Goal: Task Accomplishment & Management: Manage account settings

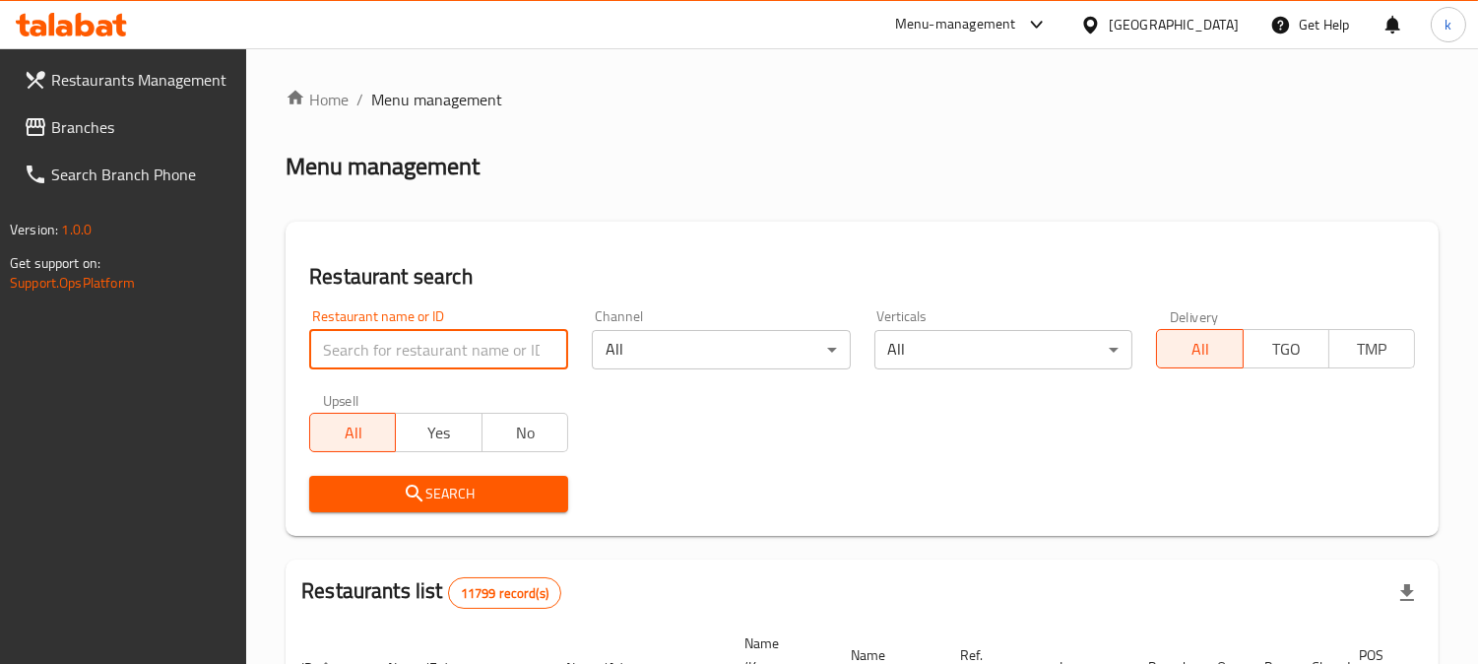
click at [391, 339] on input "search" at bounding box center [438, 349] width 259 height 39
paste input "Lano Fast Food"
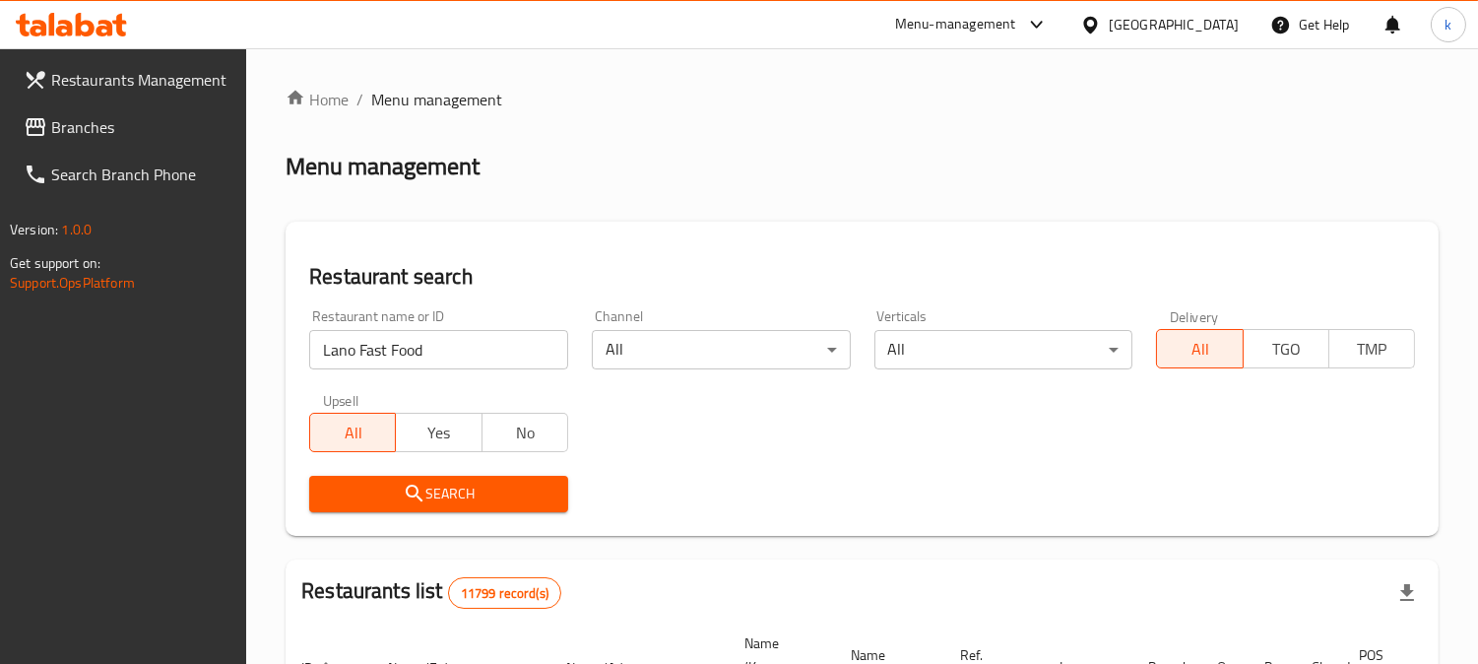
click at [396, 495] on span "Search" at bounding box center [438, 493] width 227 height 25
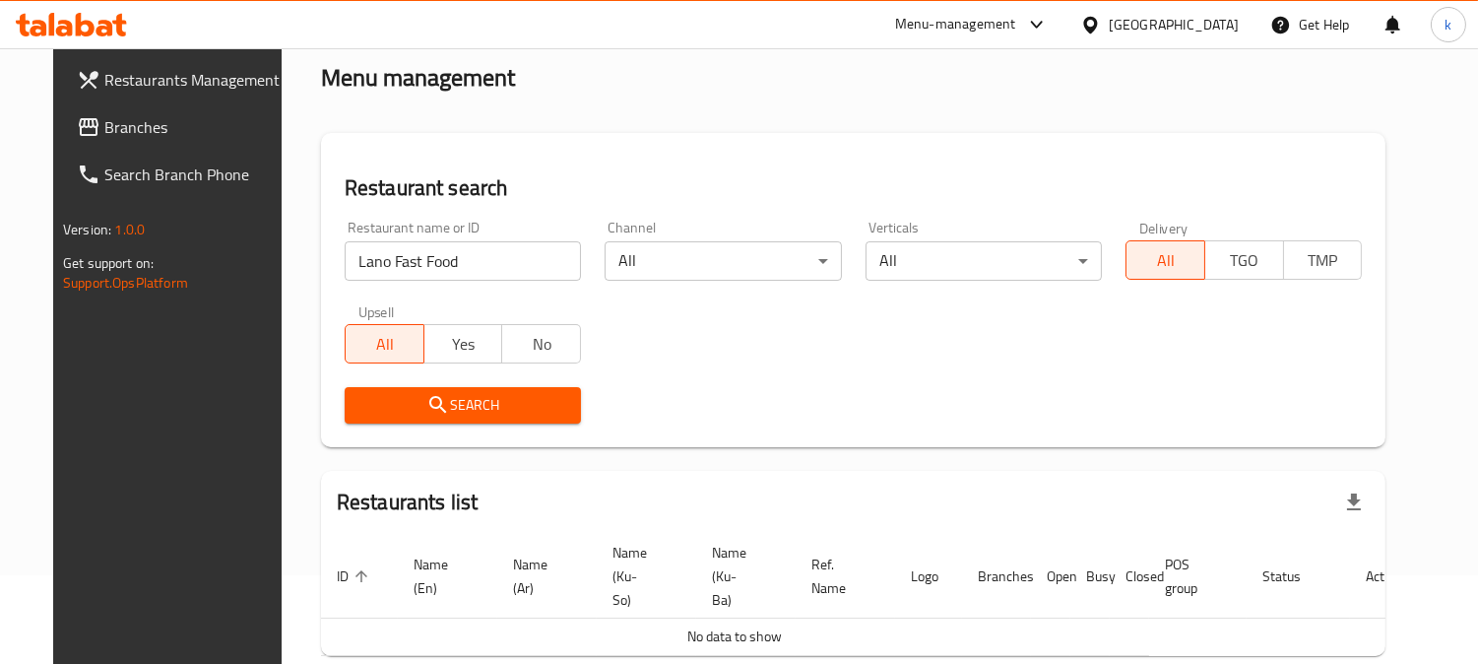
scroll to position [162, 0]
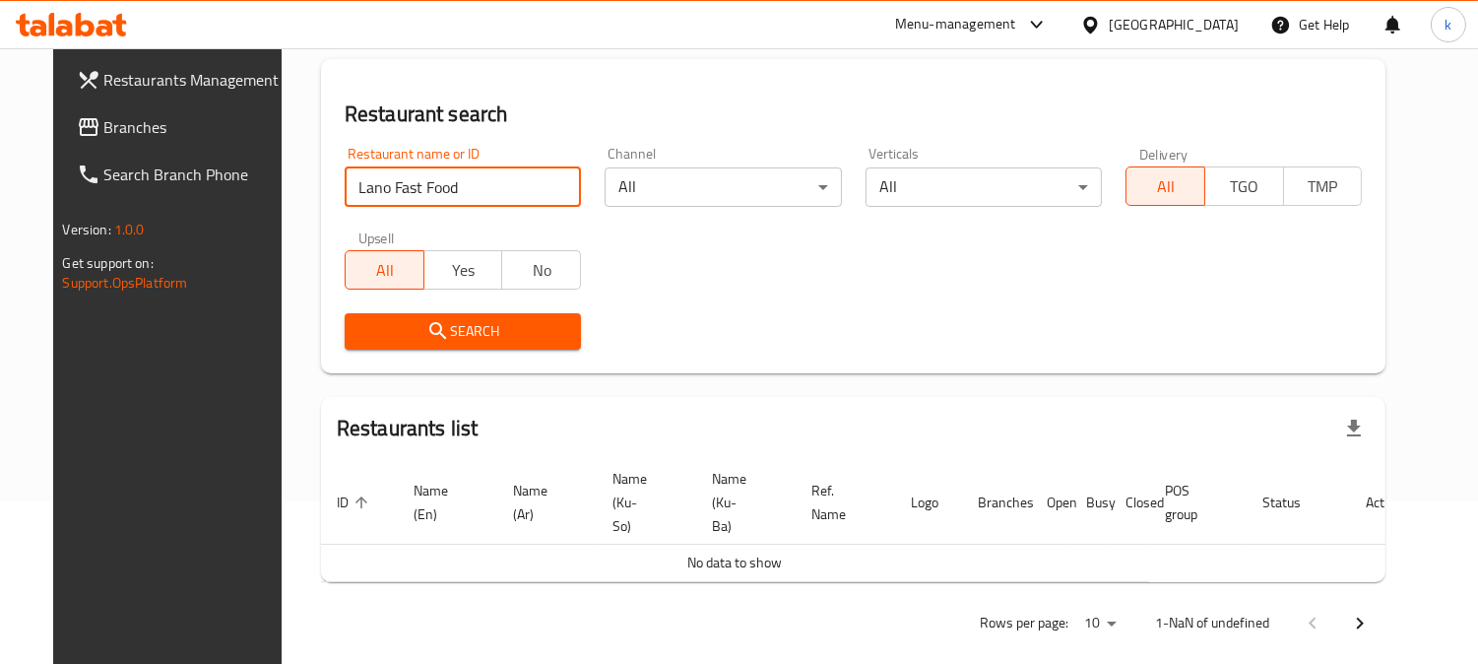
click at [459, 189] on input "Lano Fast Food" at bounding box center [463, 186] width 236 height 39
click button "Search" at bounding box center [463, 331] width 236 height 36
click at [453, 323] on span "Search" at bounding box center [462, 331] width 205 height 25
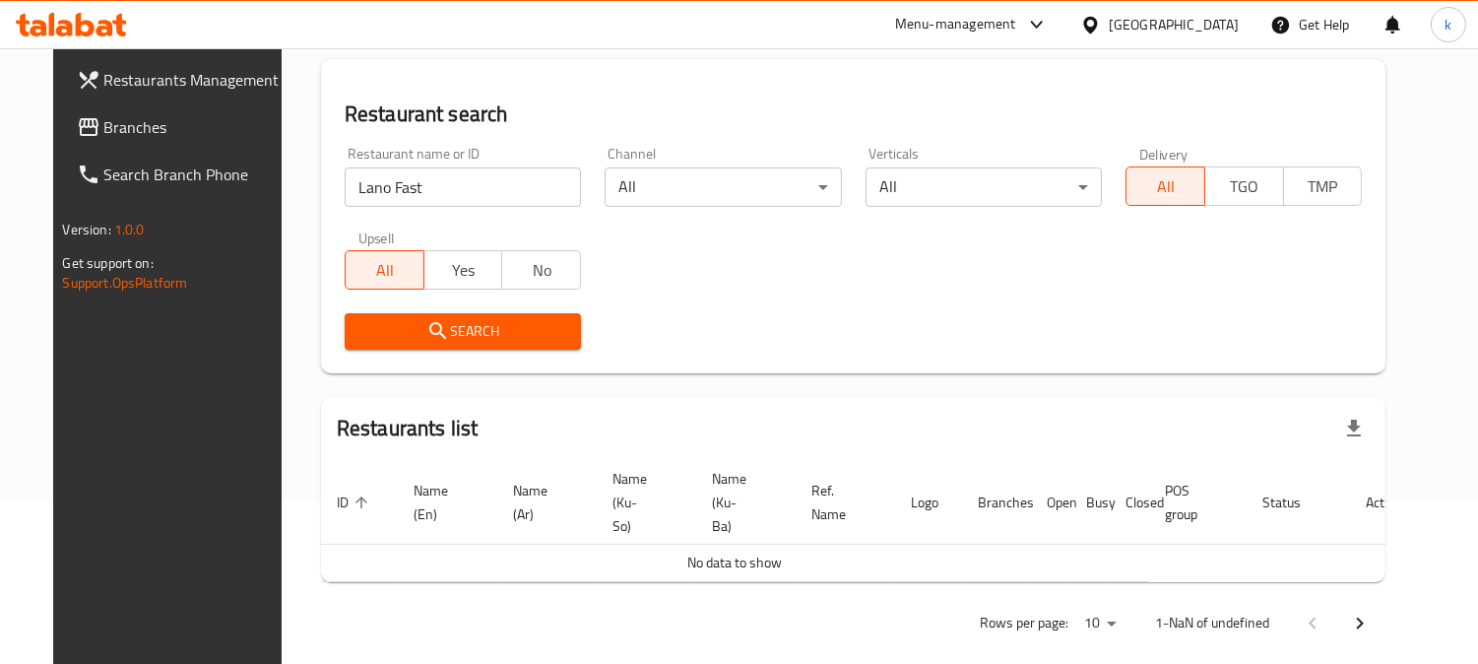
click at [453, 323] on span "Search" at bounding box center [462, 331] width 205 height 25
click at [466, 349] on div "Search" at bounding box center [463, 331] width 260 height 60
click at [428, 320] on span "Search" at bounding box center [462, 331] width 205 height 25
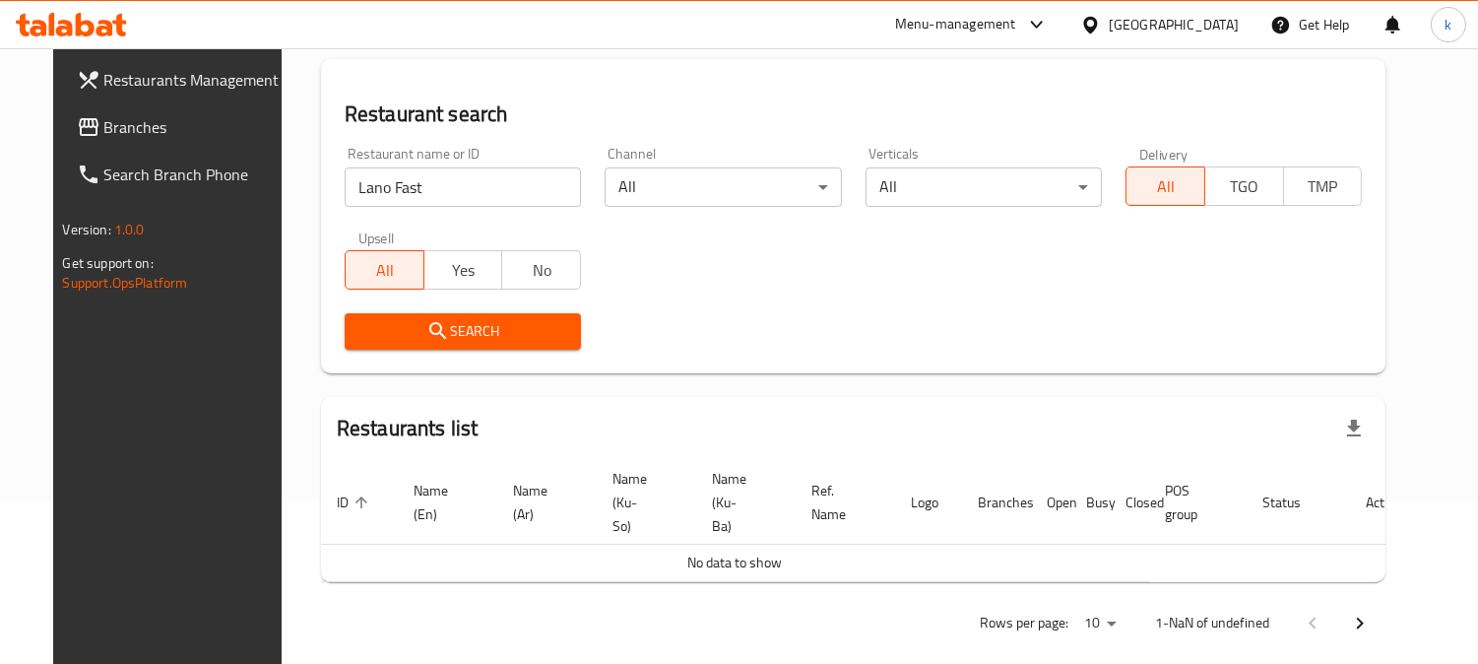
click at [428, 320] on span "Search" at bounding box center [462, 331] width 205 height 25
click at [453, 333] on span "Search" at bounding box center [462, 331] width 205 height 25
click at [457, 203] on input "Lano Fast" at bounding box center [463, 186] width 236 height 39
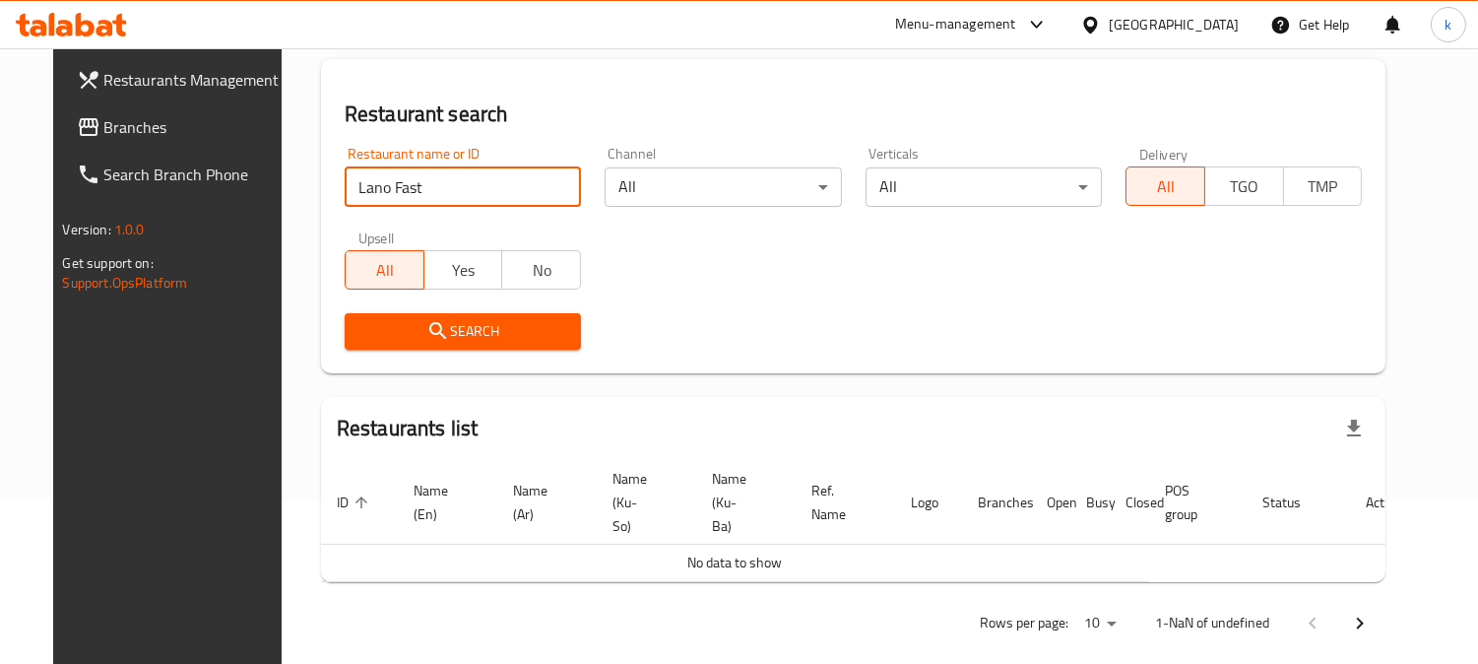
click at [456, 201] on input "Lano Fast" at bounding box center [463, 186] width 236 height 39
paste input "Food"
type input "Lano Fast Food"
click at [445, 326] on span "Search" at bounding box center [462, 331] width 205 height 25
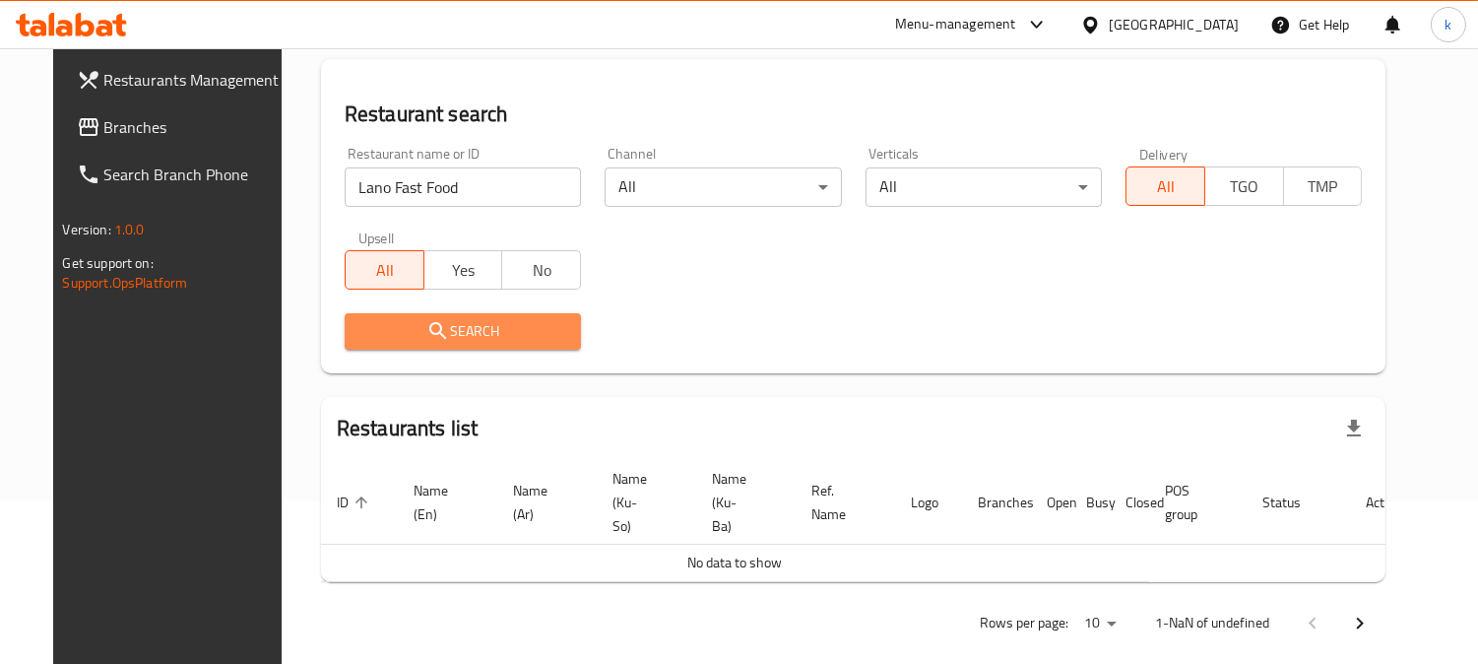
click at [445, 326] on span "Search" at bounding box center [462, 331] width 205 height 25
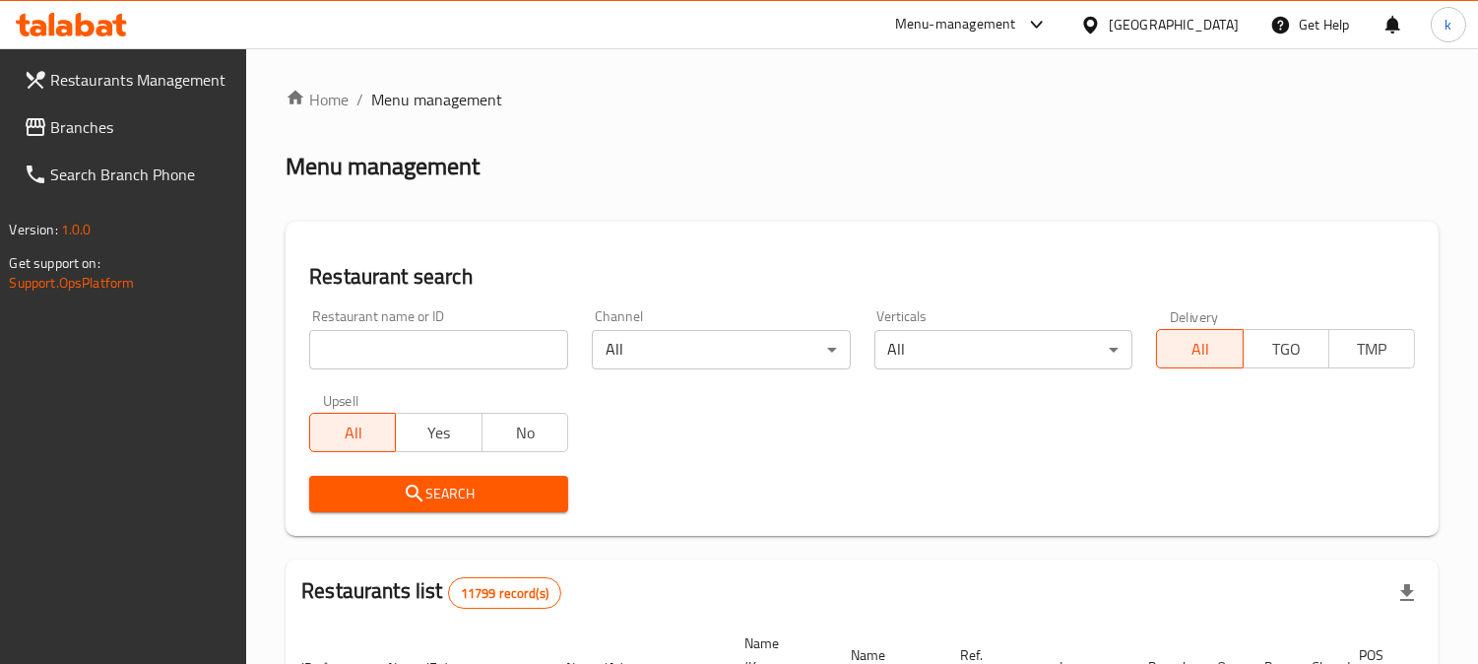
click at [417, 345] on input "search" at bounding box center [438, 349] width 259 height 39
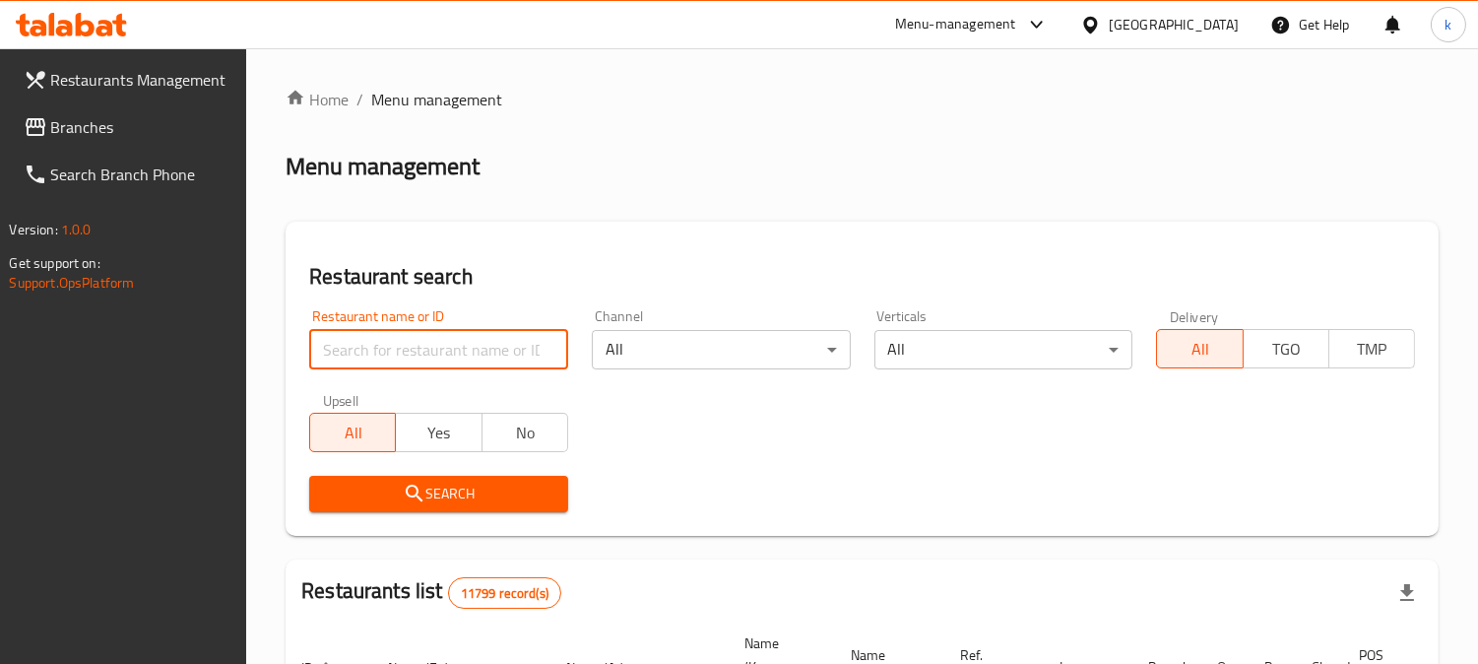
paste input "Lano Fast Food"
type input "Lano Fast Food"
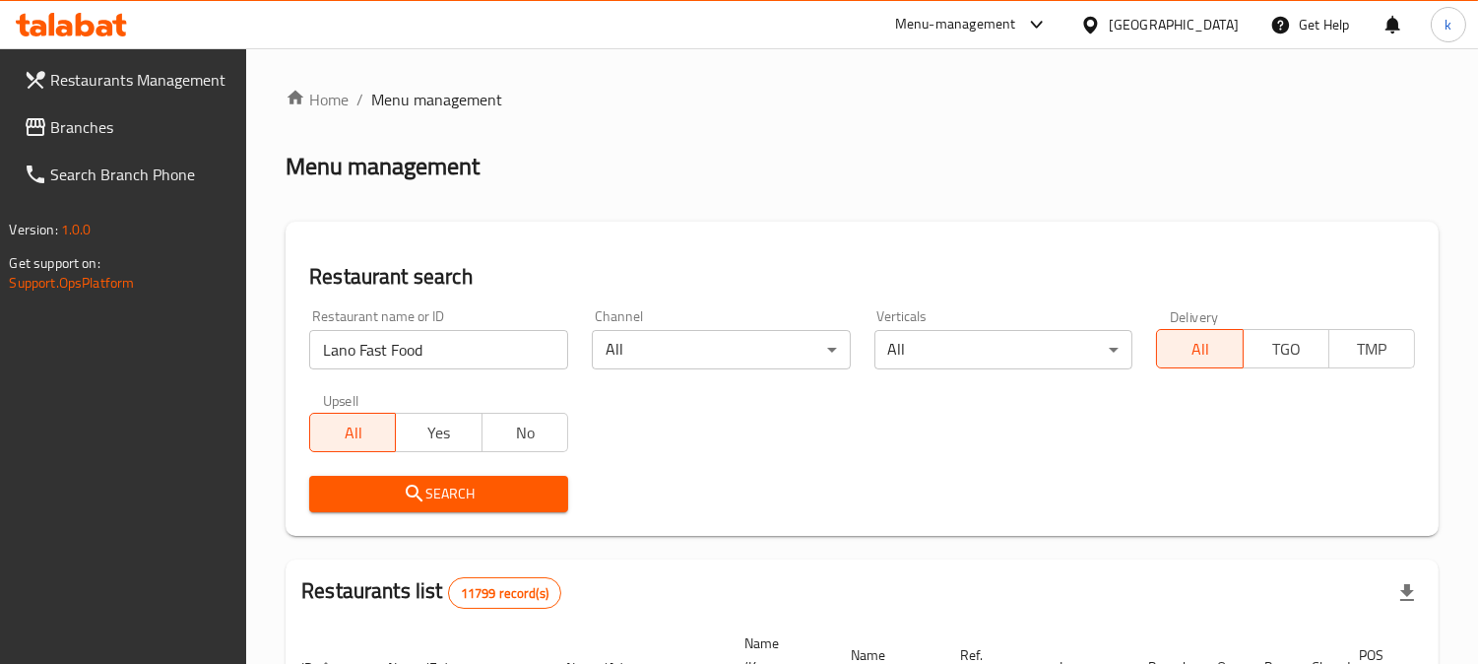
click at [384, 481] on span "Search" at bounding box center [438, 493] width 227 height 25
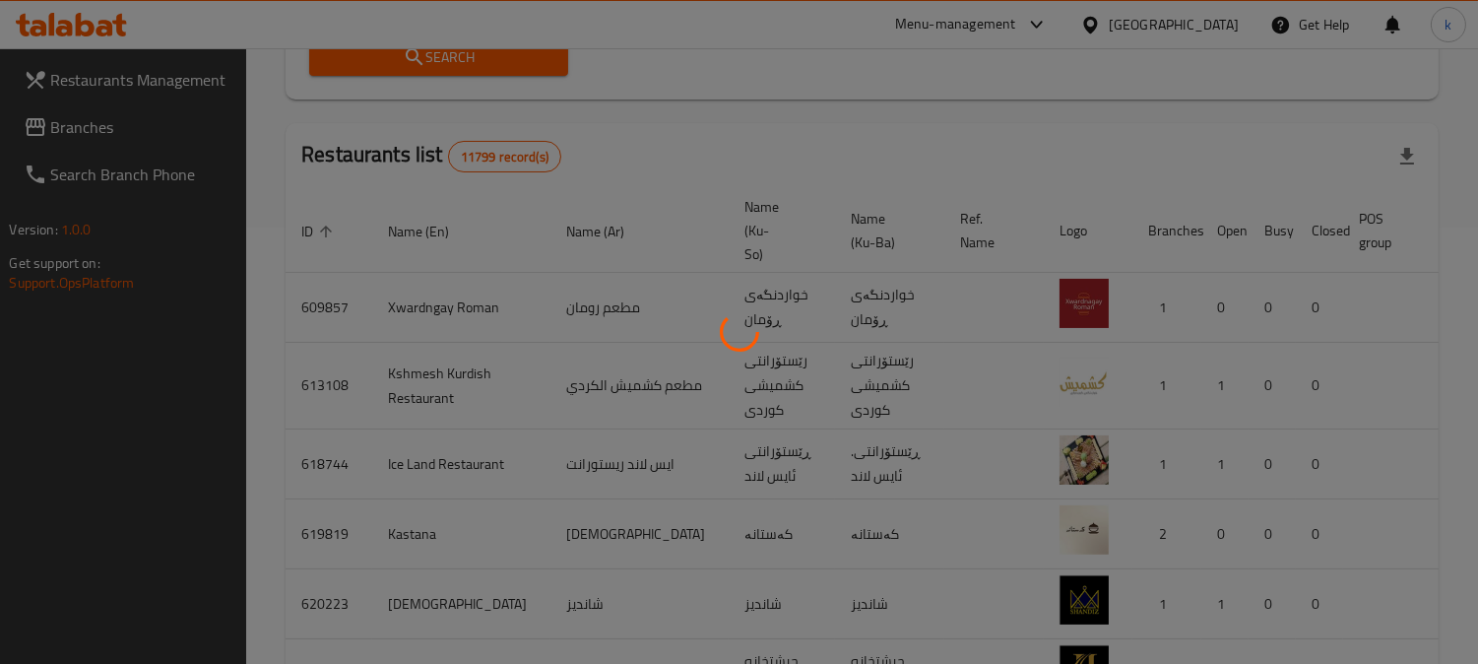
scroll to position [308, 0]
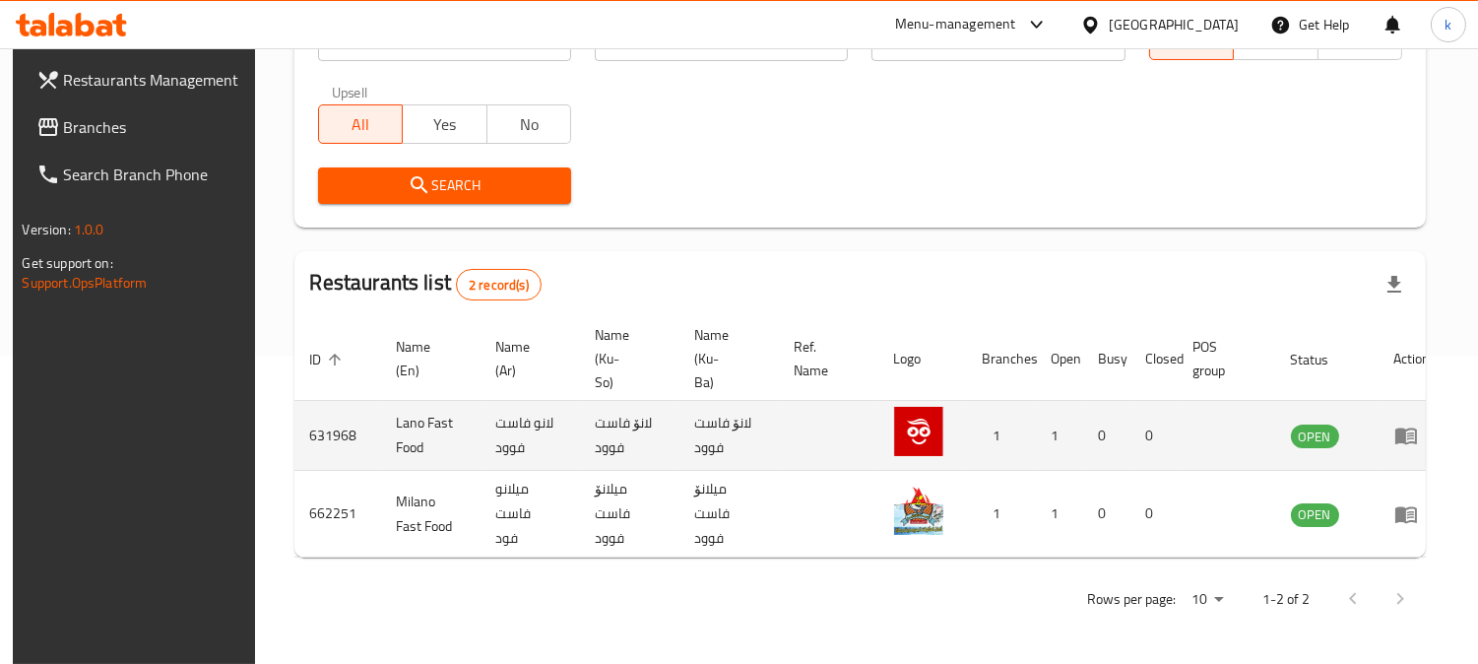
click at [1396, 443] on icon "enhanced table" at bounding box center [1406, 436] width 22 height 17
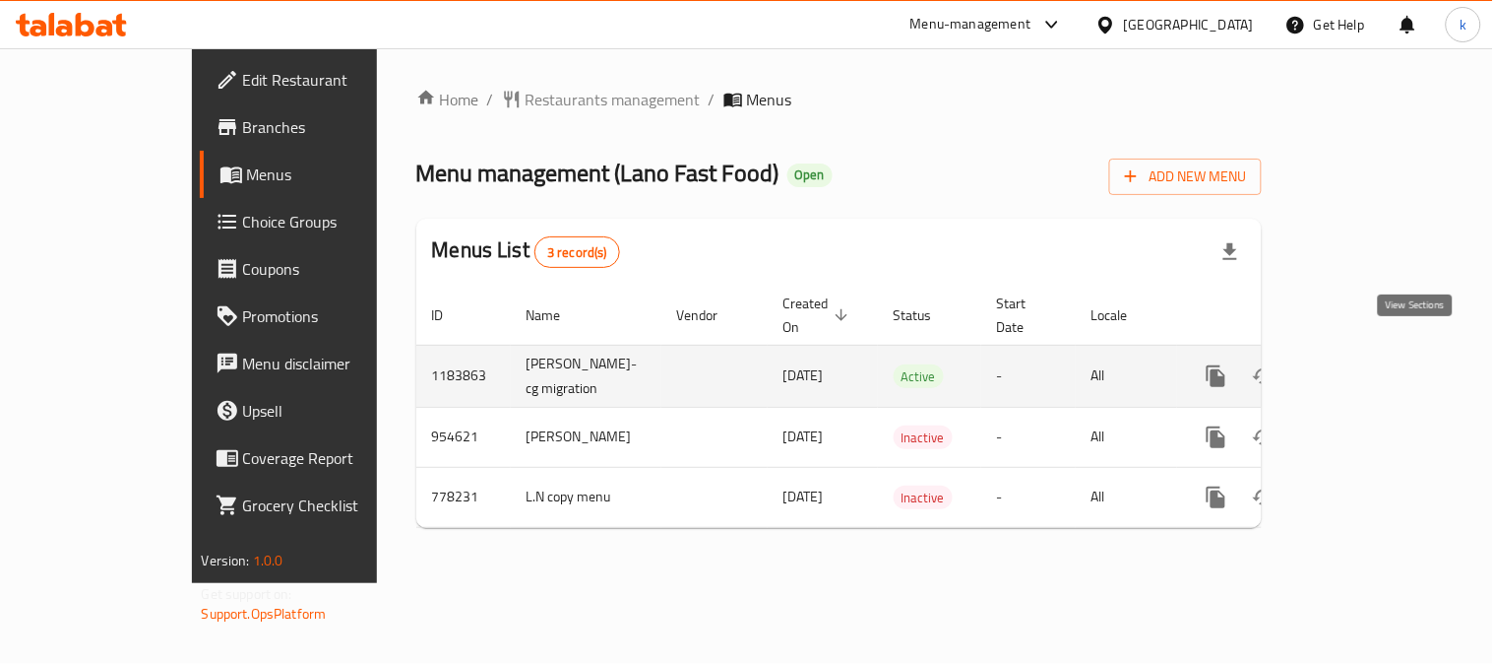
click at [1367, 367] on icon "enhanced table" at bounding box center [1359, 376] width 18 height 18
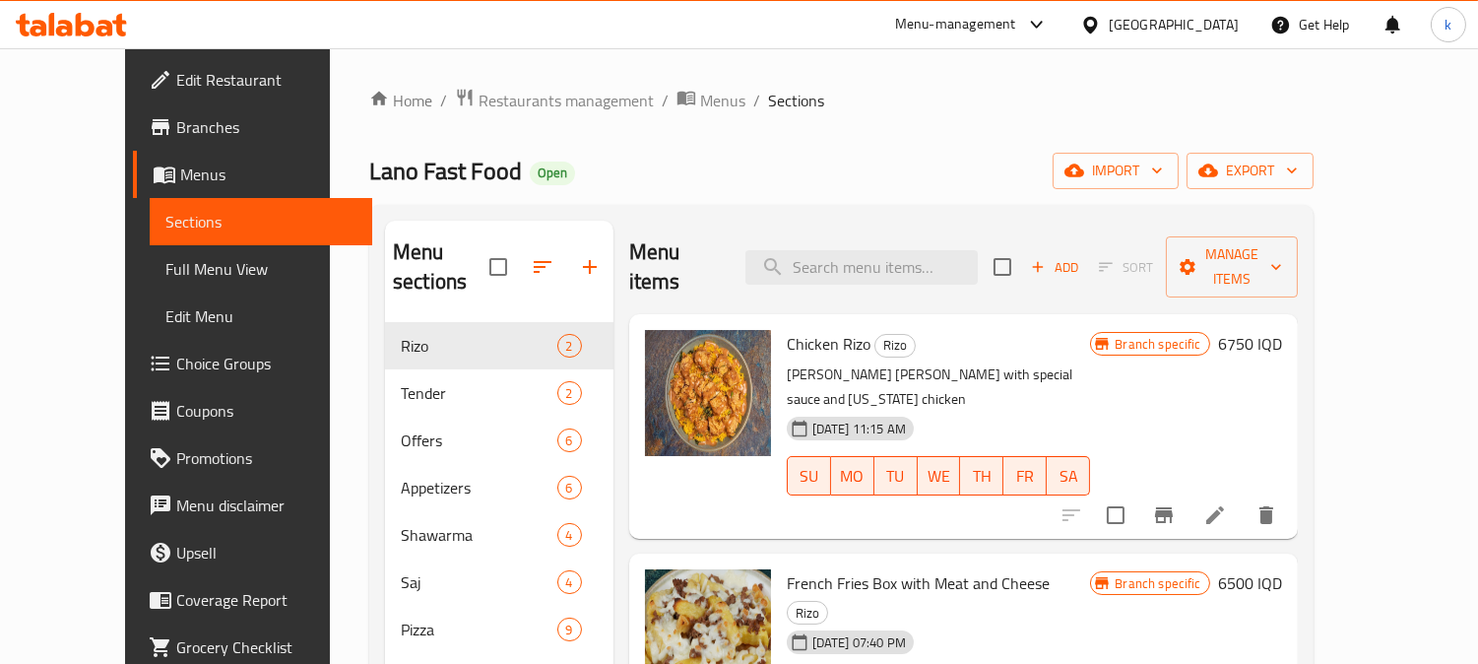
click at [165, 273] on span "Full Menu View" at bounding box center [260, 269] width 191 height 24
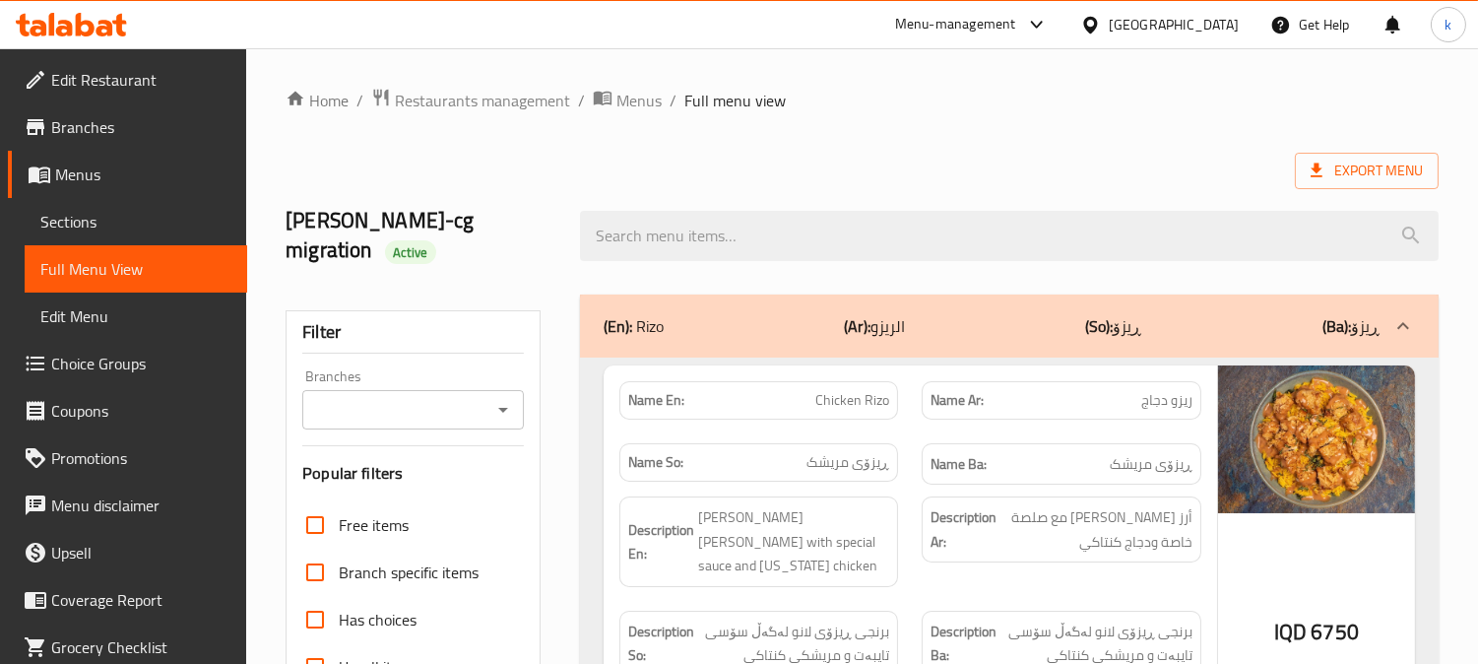
click at [105, 227] on span "Sections" at bounding box center [135, 222] width 191 height 24
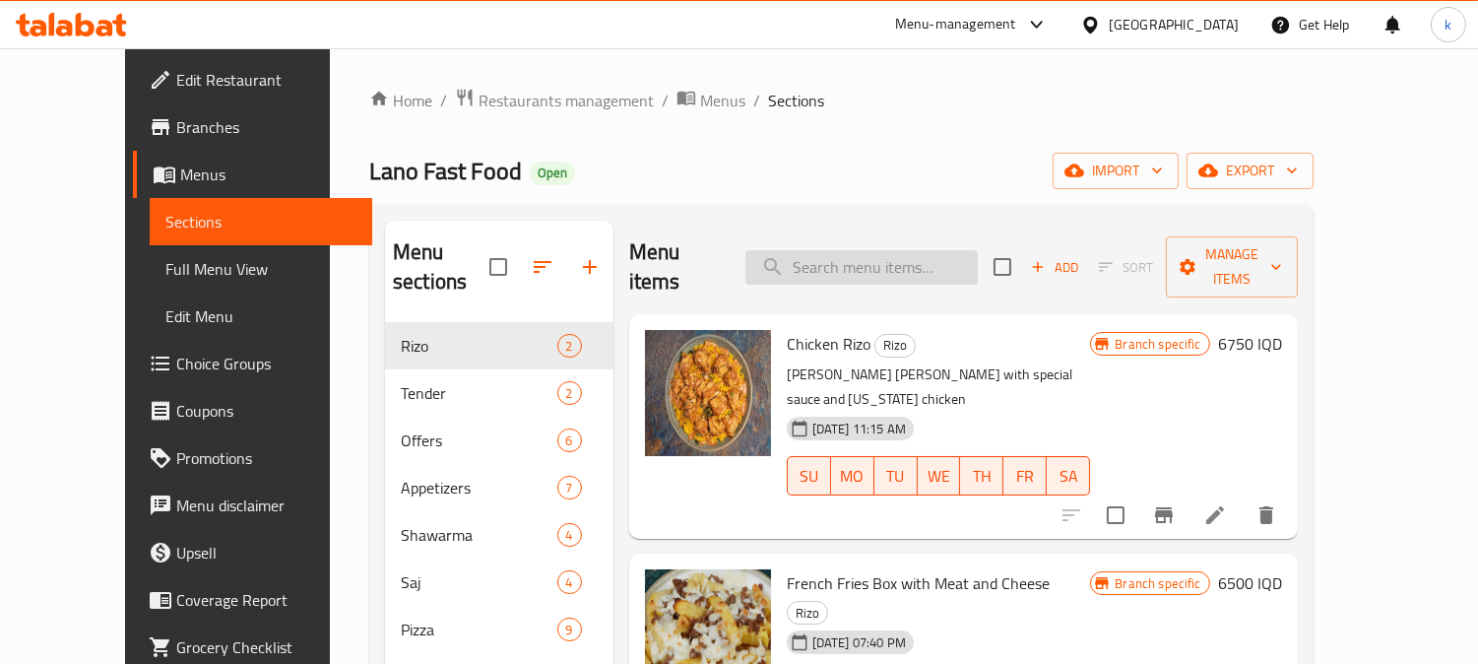
click at [878, 251] on input "search" at bounding box center [861, 267] width 232 height 34
paste input "Greek Salad"
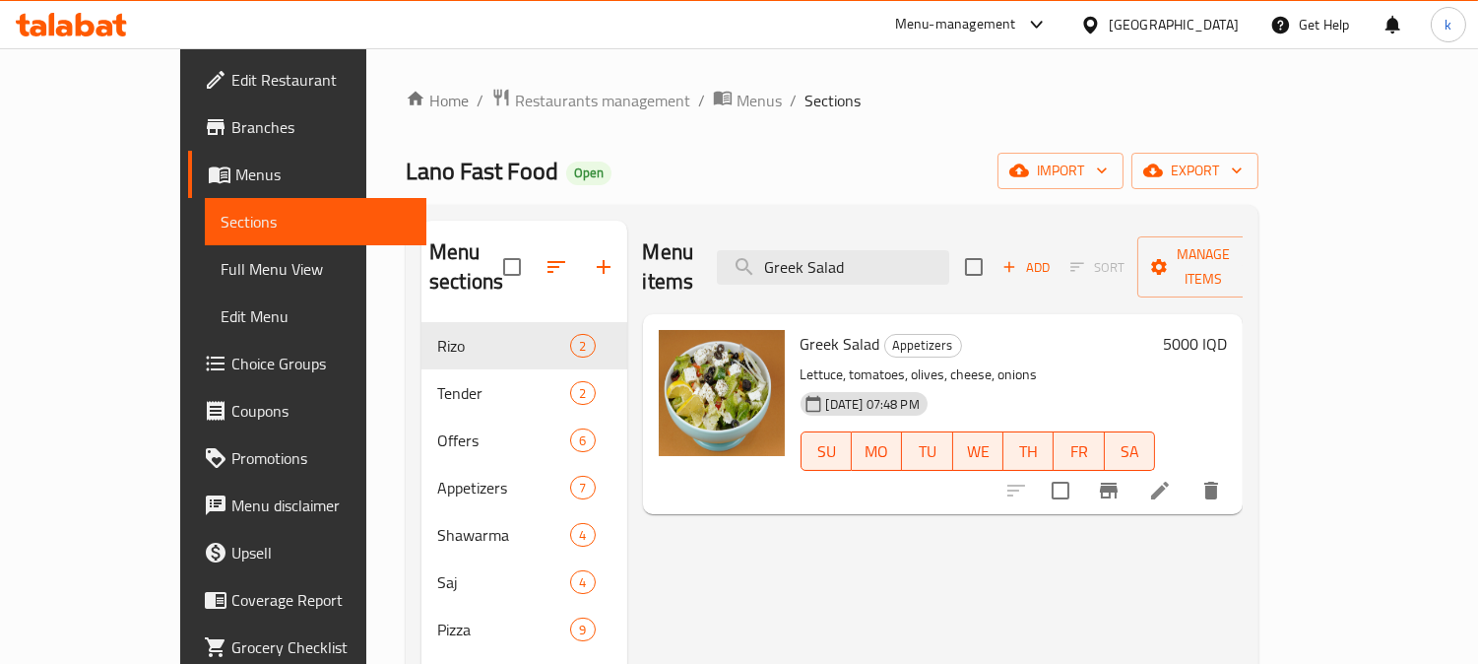
type input "Greek Salad"
click at [1172, 478] on icon at bounding box center [1160, 490] width 24 height 24
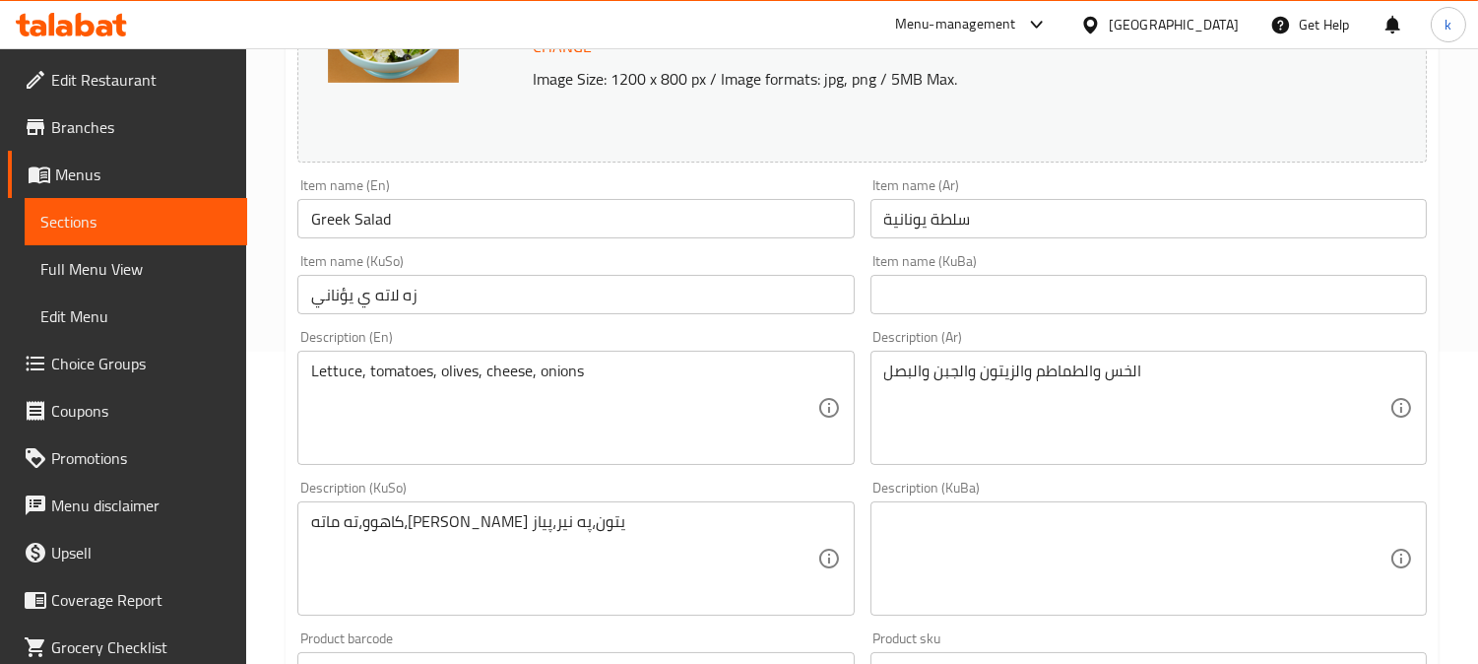
scroll to position [364, 0]
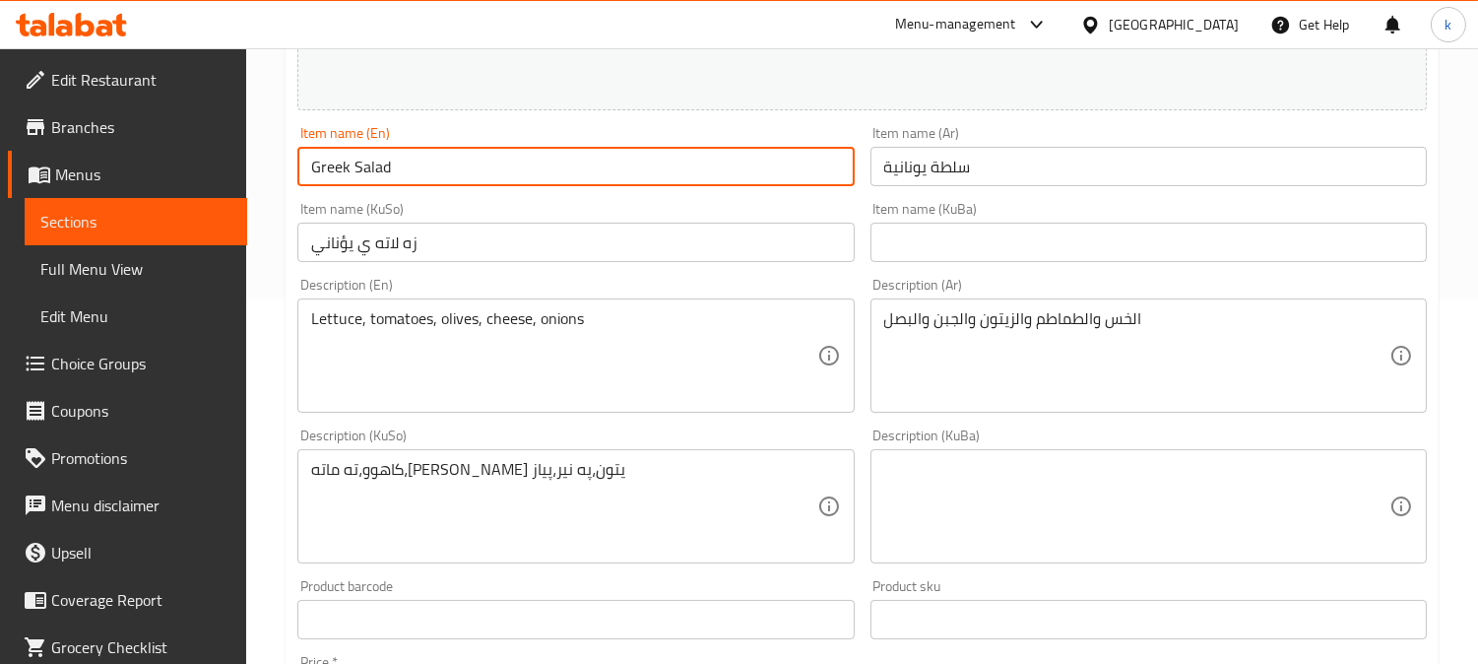
click at [426, 165] on input "Greek Salad" at bounding box center [575, 166] width 556 height 39
click at [969, 221] on div "Item name (KuBa) Item name (KuBa)" at bounding box center [1148, 232] width 556 height 60
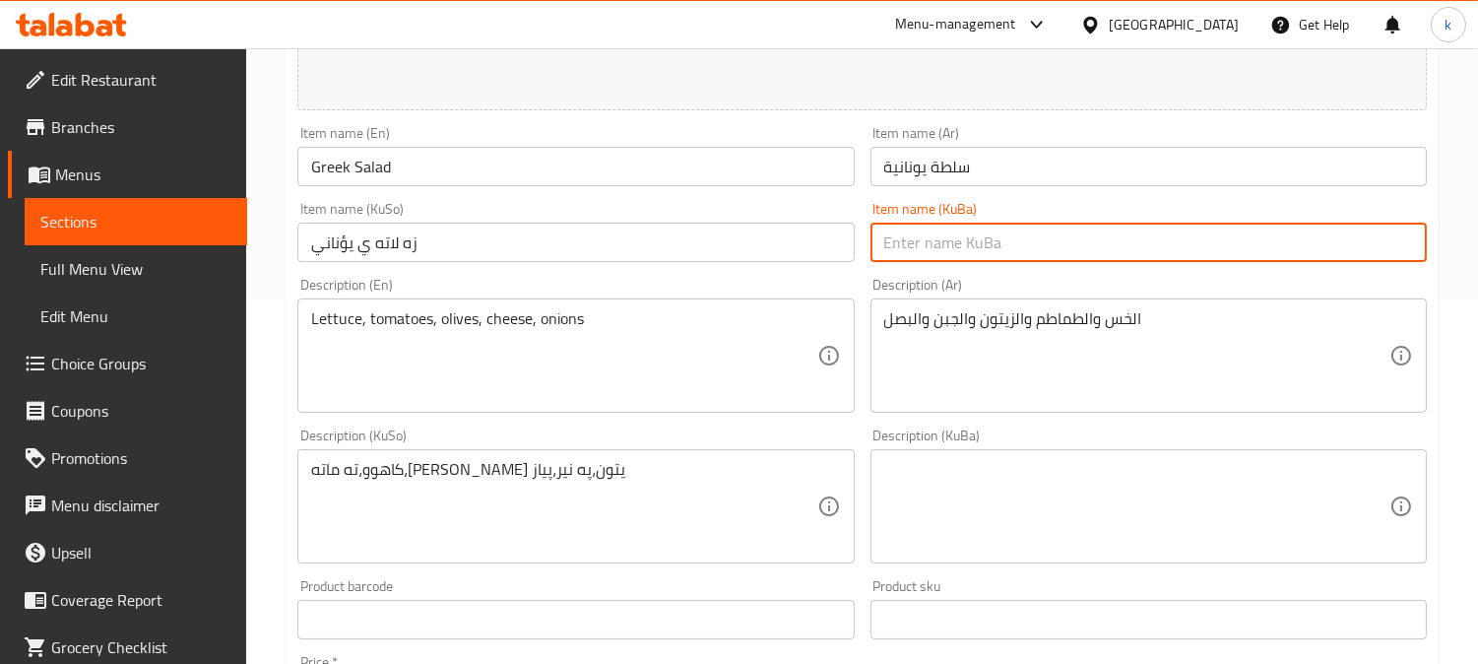
click at [981, 238] on input "text" at bounding box center [1148, 241] width 556 height 39
paste input "زەڵاتەی یۆنانی"
type input "زەڵاتەی یۆنانی"
click at [782, 244] on input "زه لاته ي يؤناني" at bounding box center [575, 241] width 556 height 39
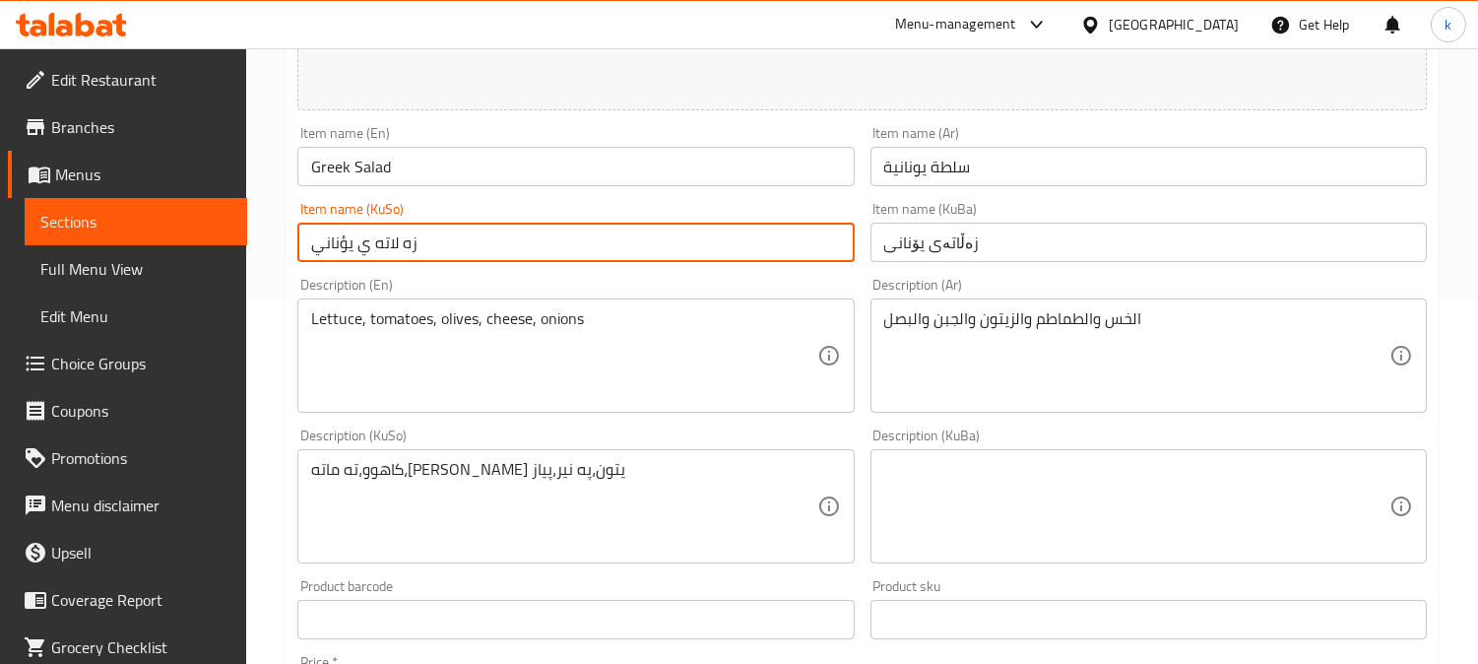
click at [782, 244] on input "زه لاته ي يؤناني" at bounding box center [575, 241] width 556 height 39
paste input "ەڵاتەی یۆنانی"
type input "زەڵاتەی یۆنانی"
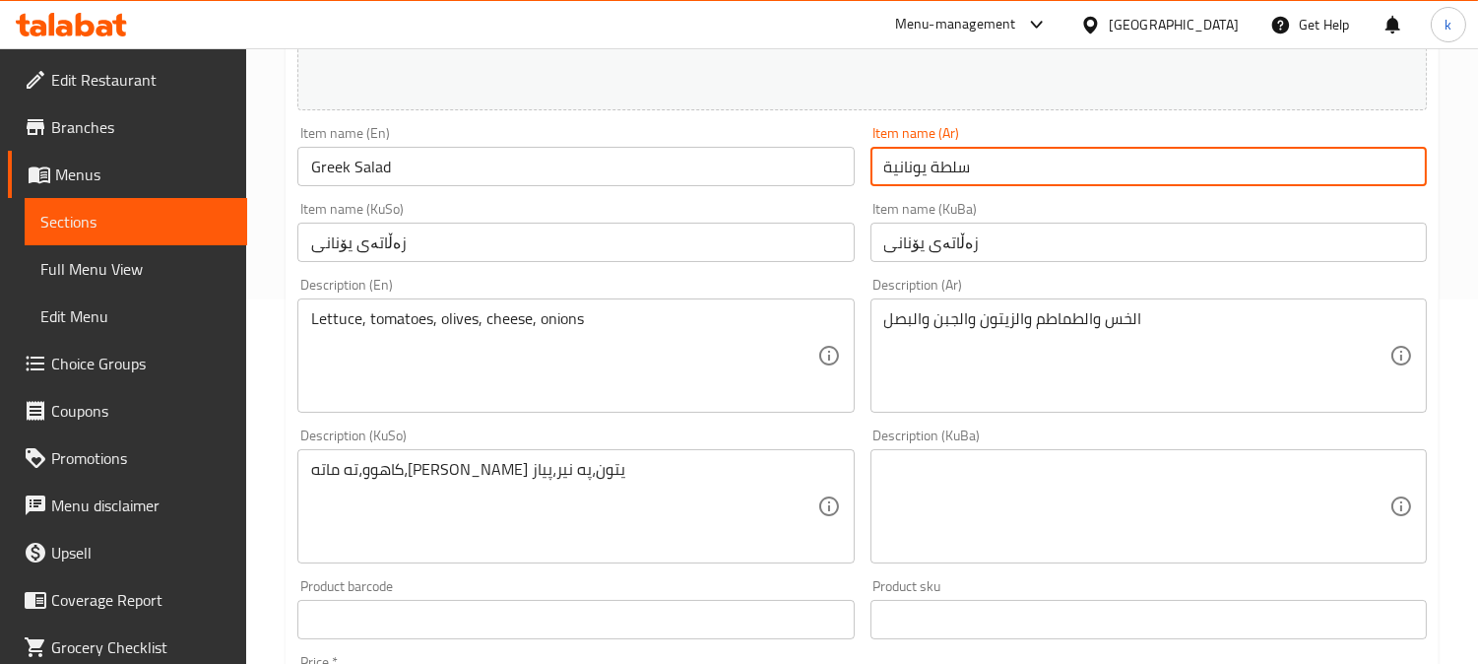
drag, startPoint x: 1069, startPoint y: 171, endPoint x: 813, endPoint y: 167, distance: 256.0
click at [813, 167] on div "Change Image Size: 1200 x 800 px / Image formats: jpg, png / 5MB Max. Item name…" at bounding box center [861, 446] width 1145 height 1104
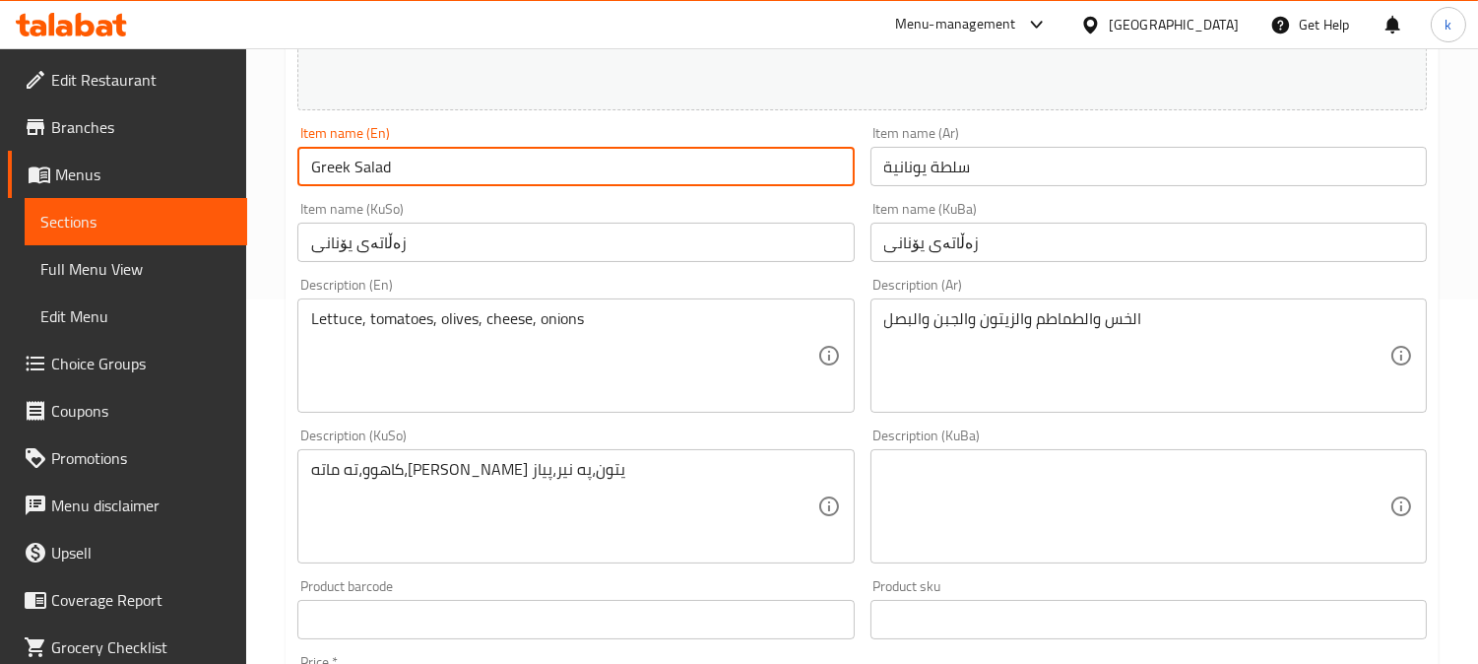
drag, startPoint x: 513, startPoint y: 175, endPoint x: 198, endPoint y: 161, distance: 315.3
click at [198, 161] on div "Edit Restaurant Branches Menus Sections Full Menu View Edit Menu Choice Groups …" at bounding box center [739, 483] width 1478 height 1598
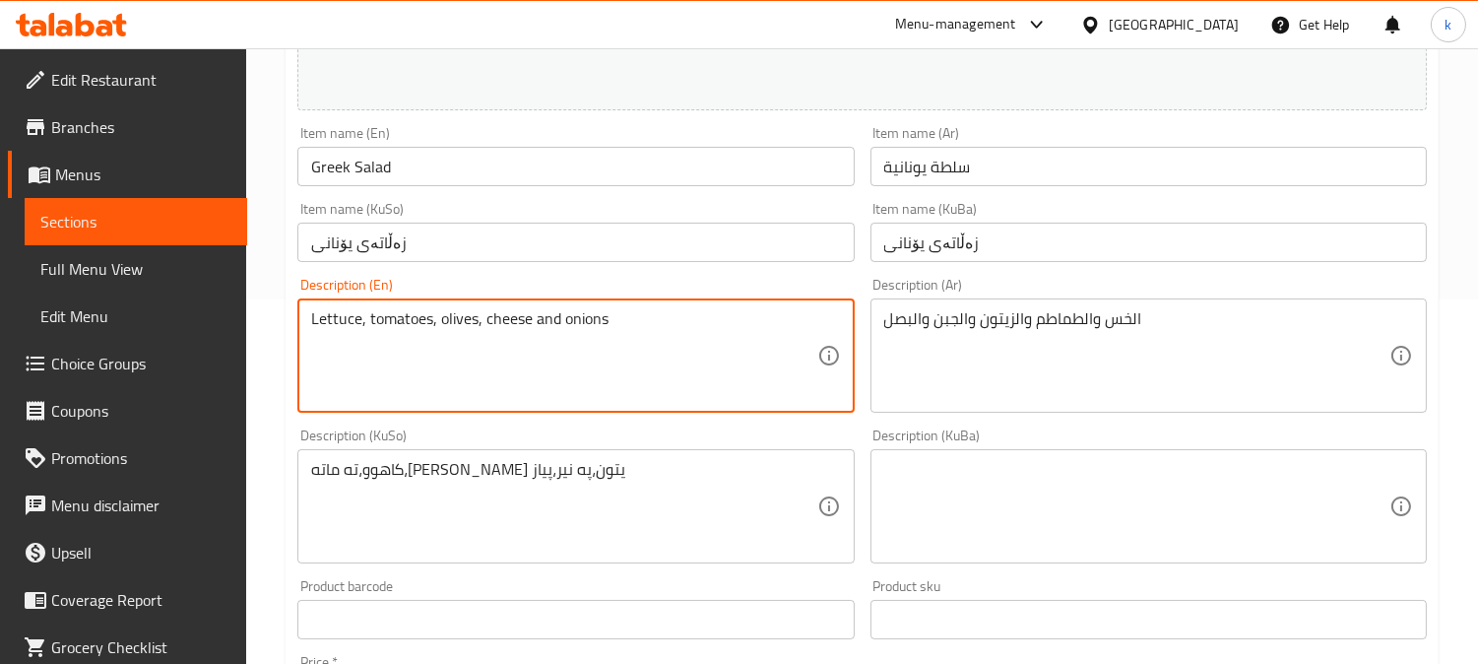
type textarea "Lettuce, tomatoes, olives, cheese and onions"
click at [503, 301] on div "Lettuce, tomatoes, olives, cheese and onions Description (En)" at bounding box center [575, 355] width 556 height 114
click at [503, 310] on textarea "Lettuce, tomatoes, olives, cheese and onions" at bounding box center [563, 356] width 505 height 94
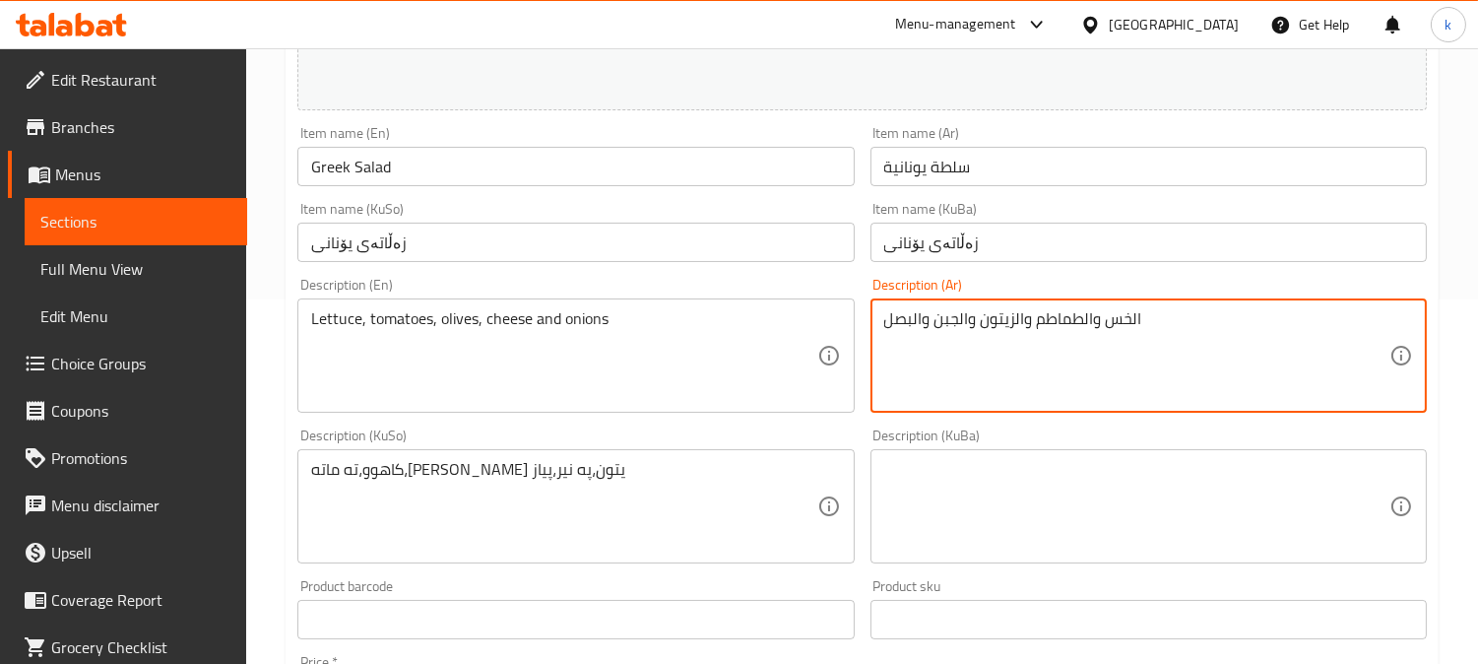
click at [1041, 335] on textarea "الخس والطماطم والزيتون والجبن والبصل" at bounding box center [1136, 356] width 505 height 94
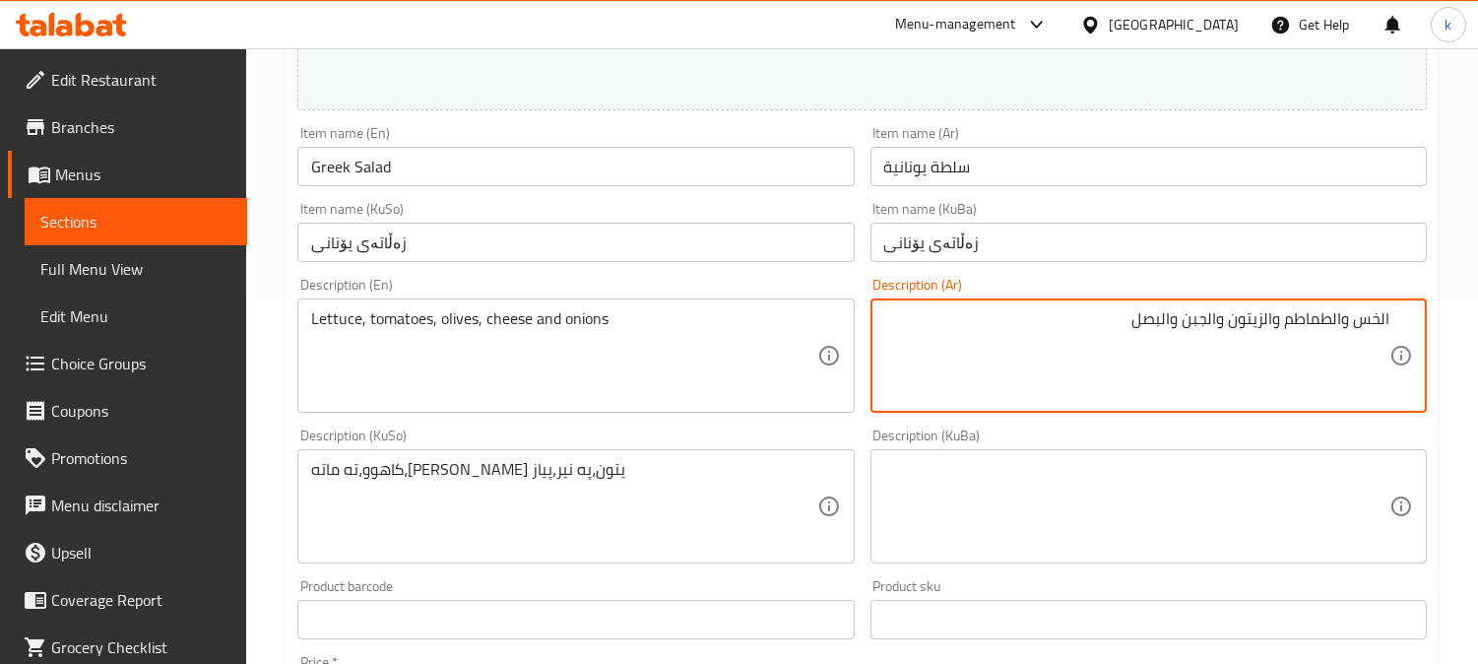
click at [1184, 523] on textarea at bounding box center [1136, 507] width 505 height 94
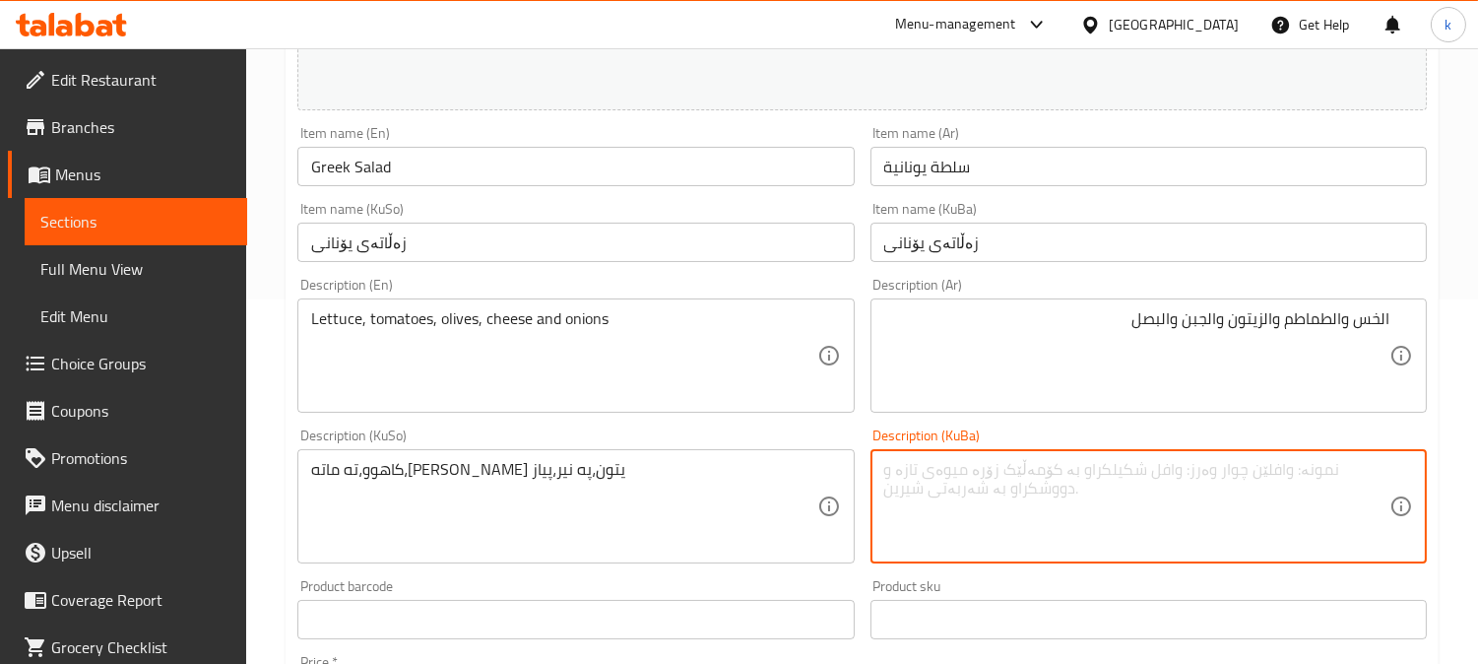
paste textarea "کاهوو و تەماتە و زەیتوون و پەنیر و پیاز"
type textarea "کاهوو و تەماتە و زەیتوون و پەنیر و پیاز"
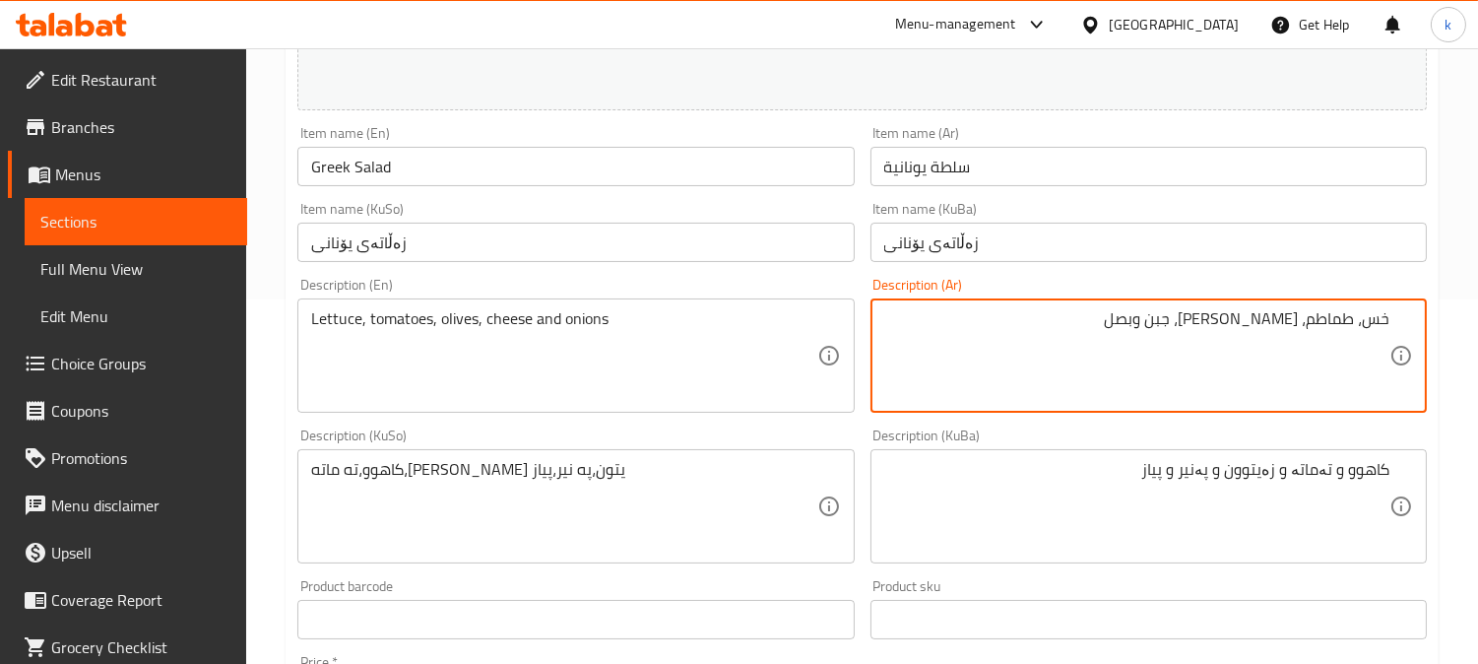
type textarea "خس، طماطم، زيتون، جبن وبصل"
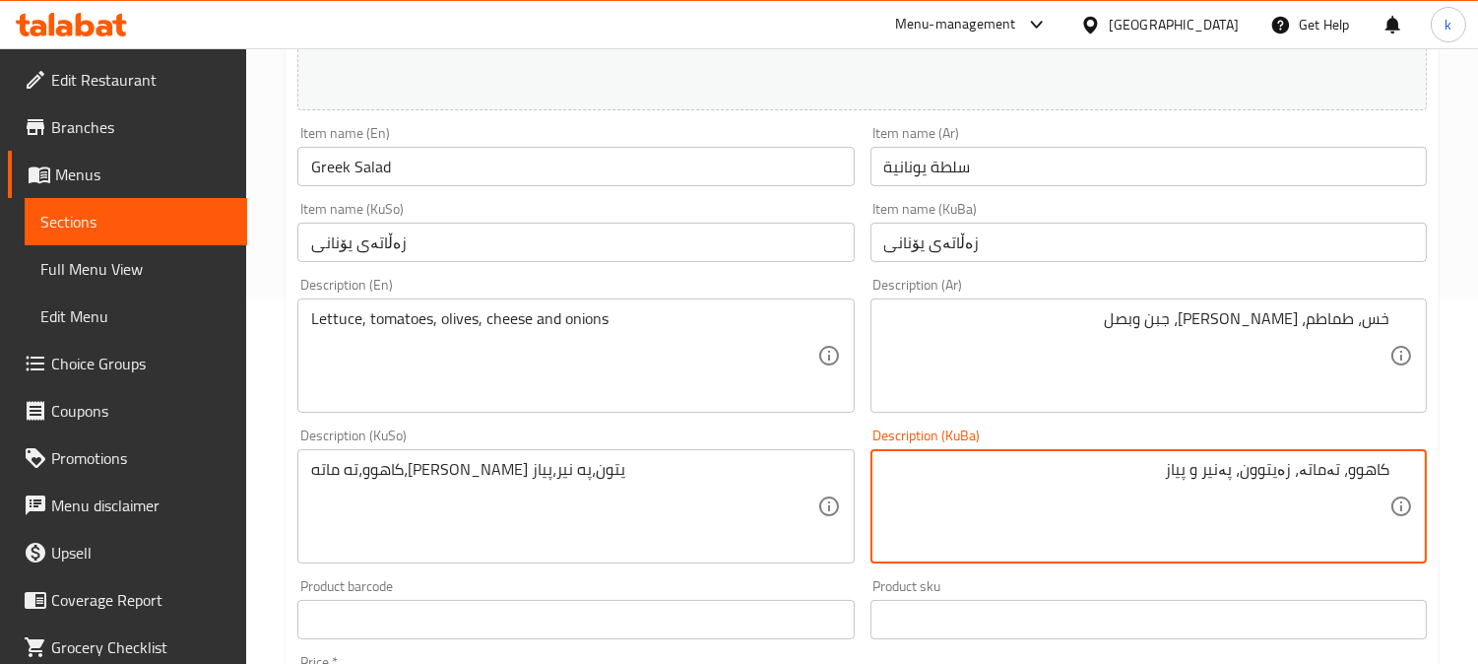
click at [1278, 474] on textarea "کاهوو، تەماتە، زەیتوون، پەنیر و پیاز" at bounding box center [1136, 507] width 505 height 94
type textarea "کاهوو، تەماتە، زەیتوون، پەنیر و پیاز"
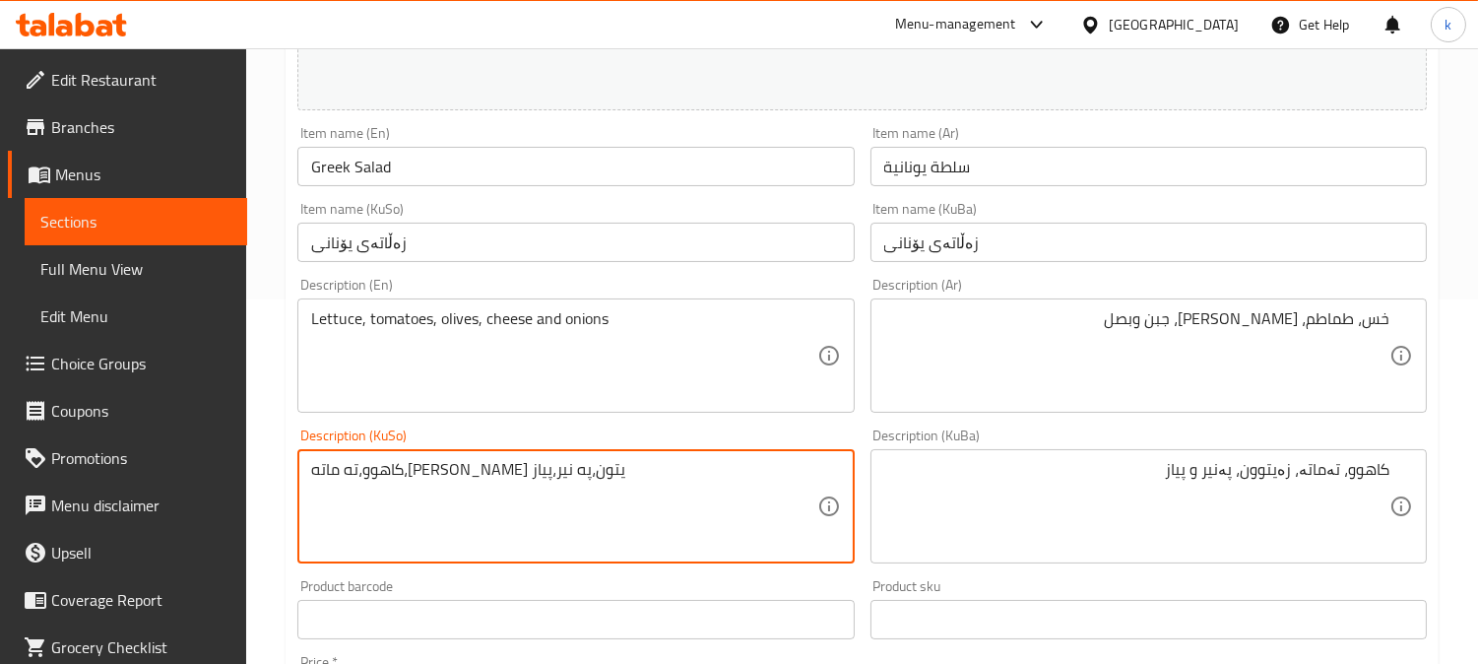
click at [408, 467] on textarea "كاهوو،ته ماته،زه يتون،په نير،پياز" at bounding box center [563, 507] width 505 height 94
paste textarea "کاهوو، تەماتە، زەیتوون، پەنیر و پی"
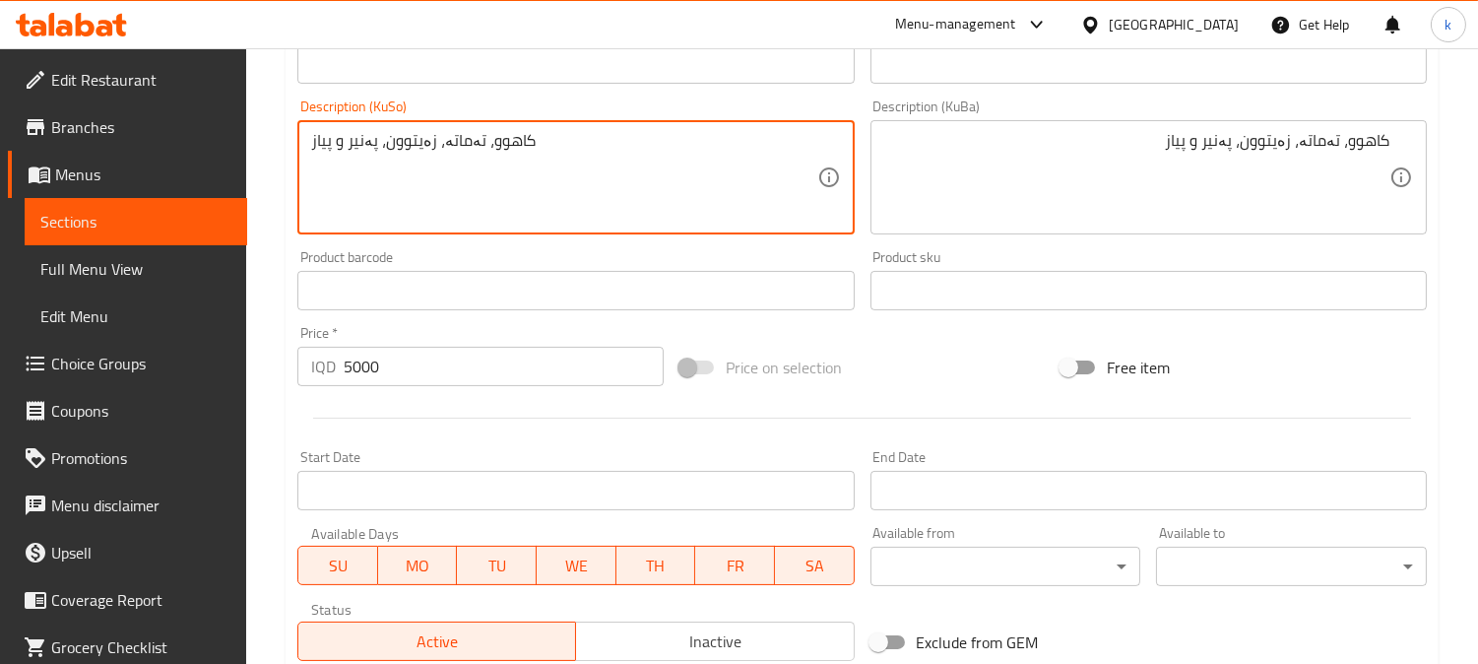
scroll to position [979, 0]
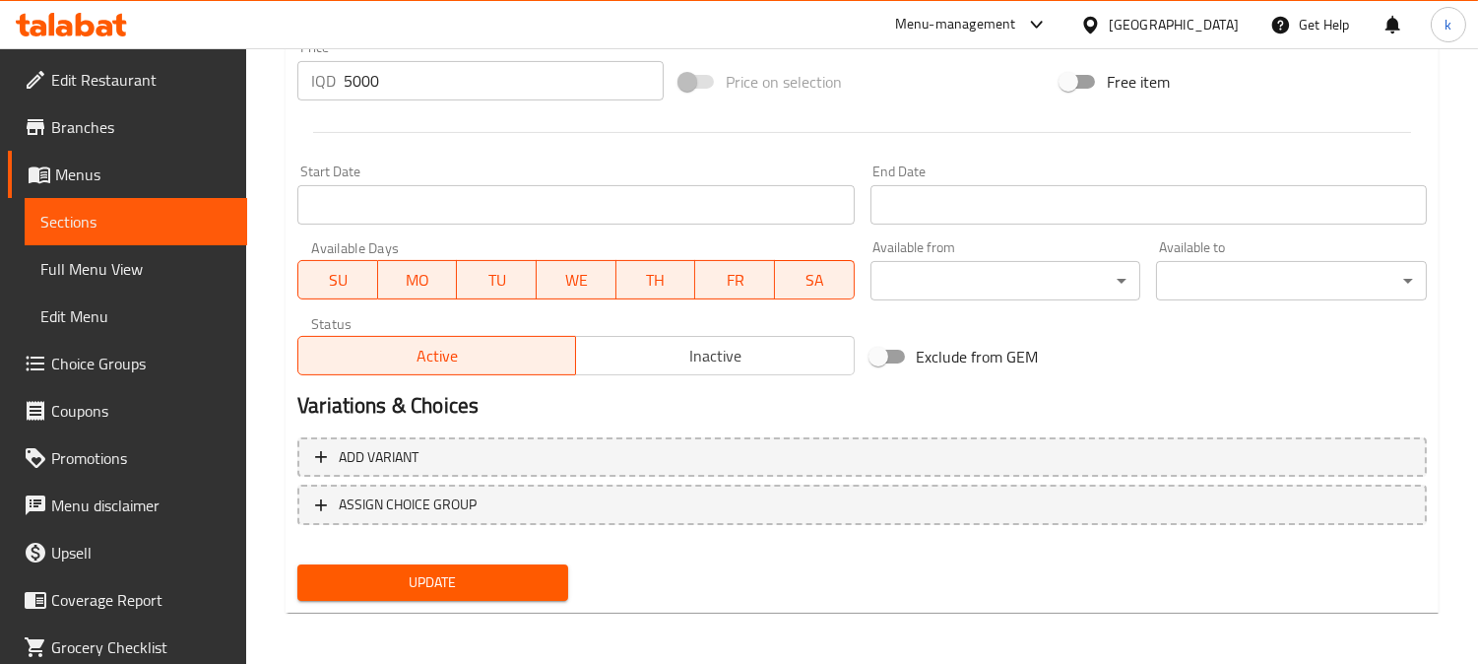
type textarea "کاهوو، تەماتە، زەیتوون، پەنیر و پیاز"
click at [522, 587] on span "Update" at bounding box center [432, 582] width 239 height 25
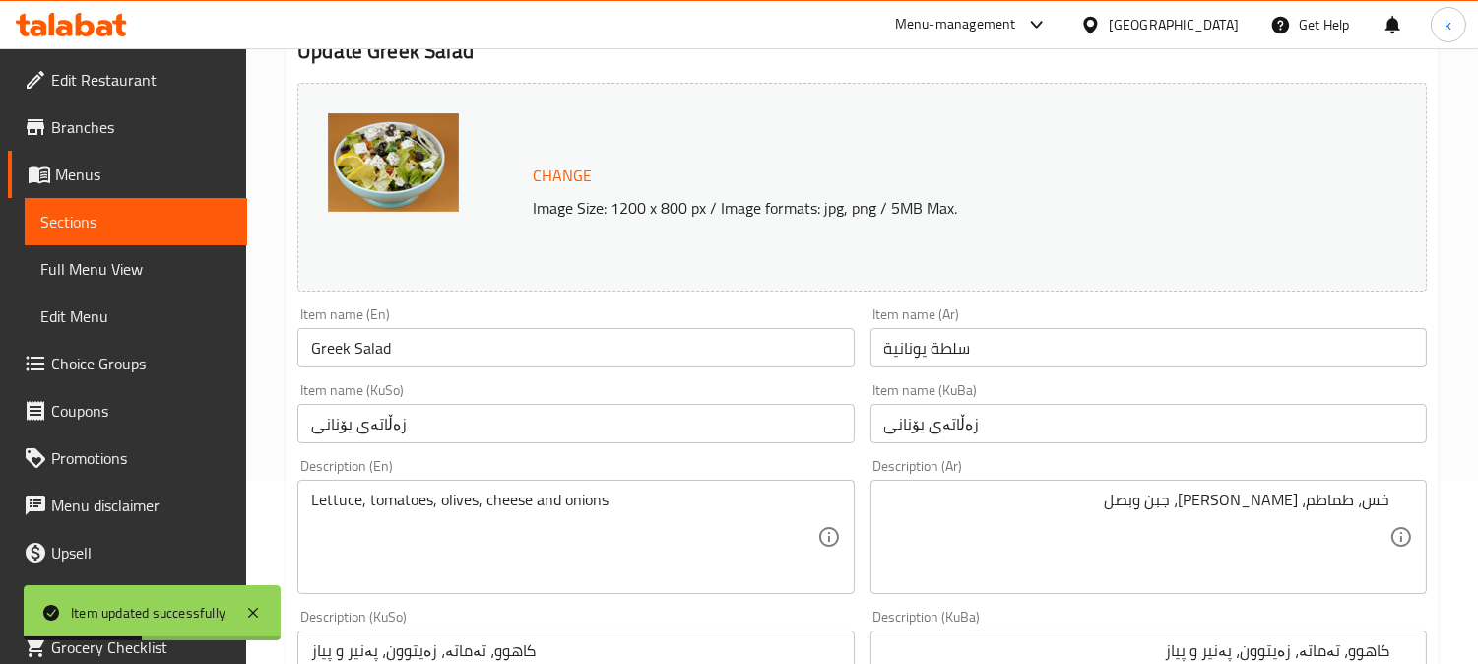
scroll to position [0, 0]
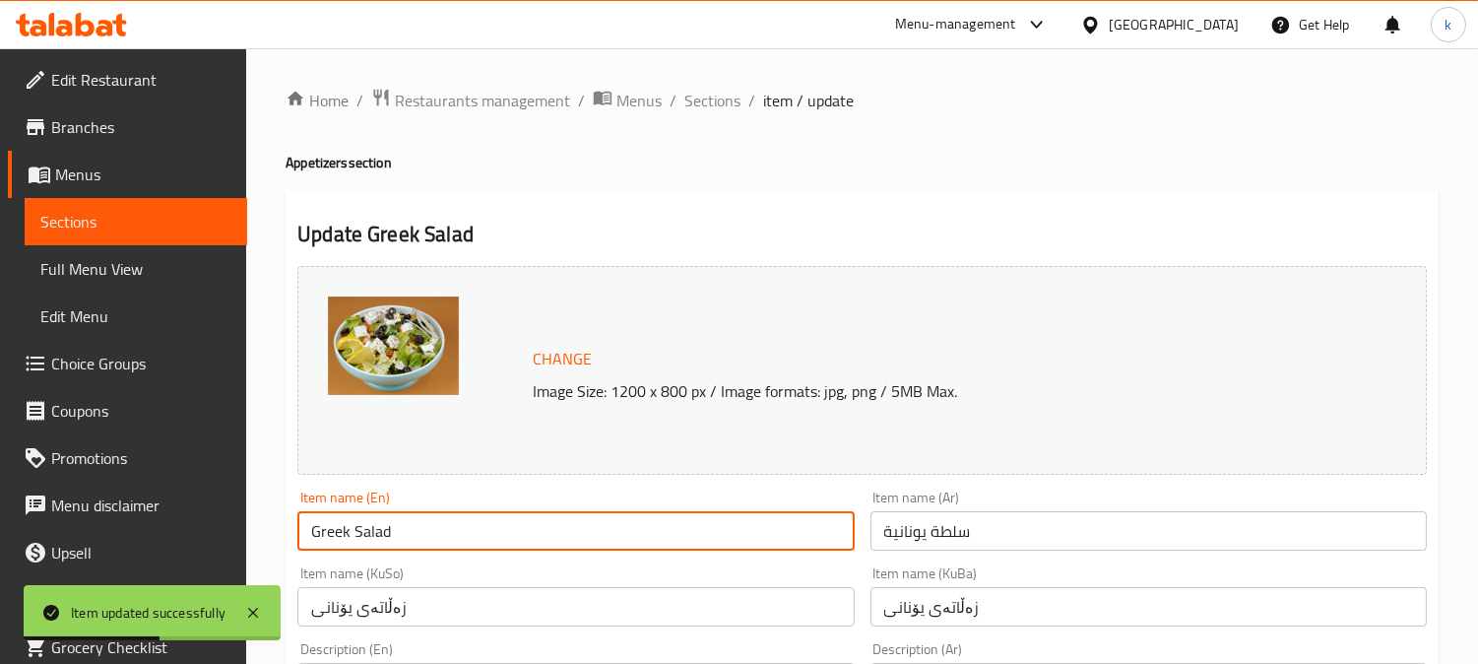
click at [458, 533] on input "Greek Salad" at bounding box center [575, 530] width 556 height 39
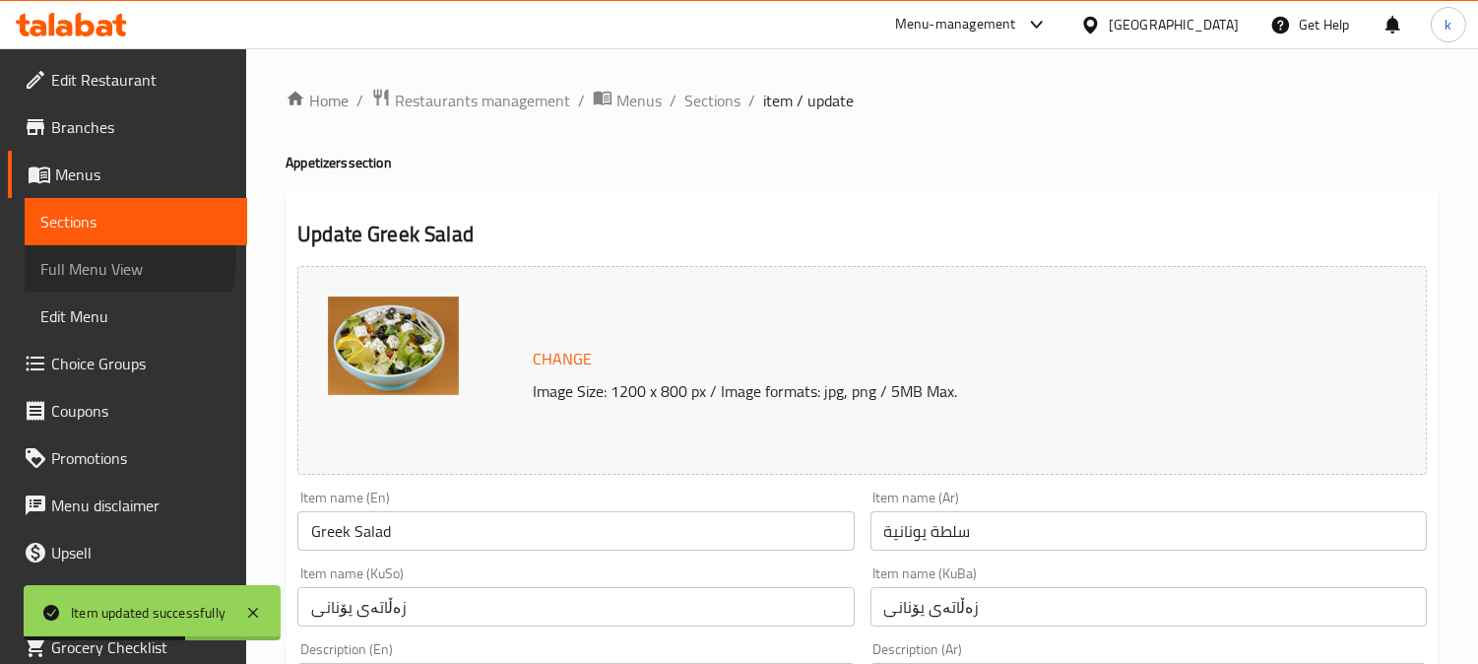
click at [42, 252] on link "Full Menu View" at bounding box center [136, 268] width 222 height 47
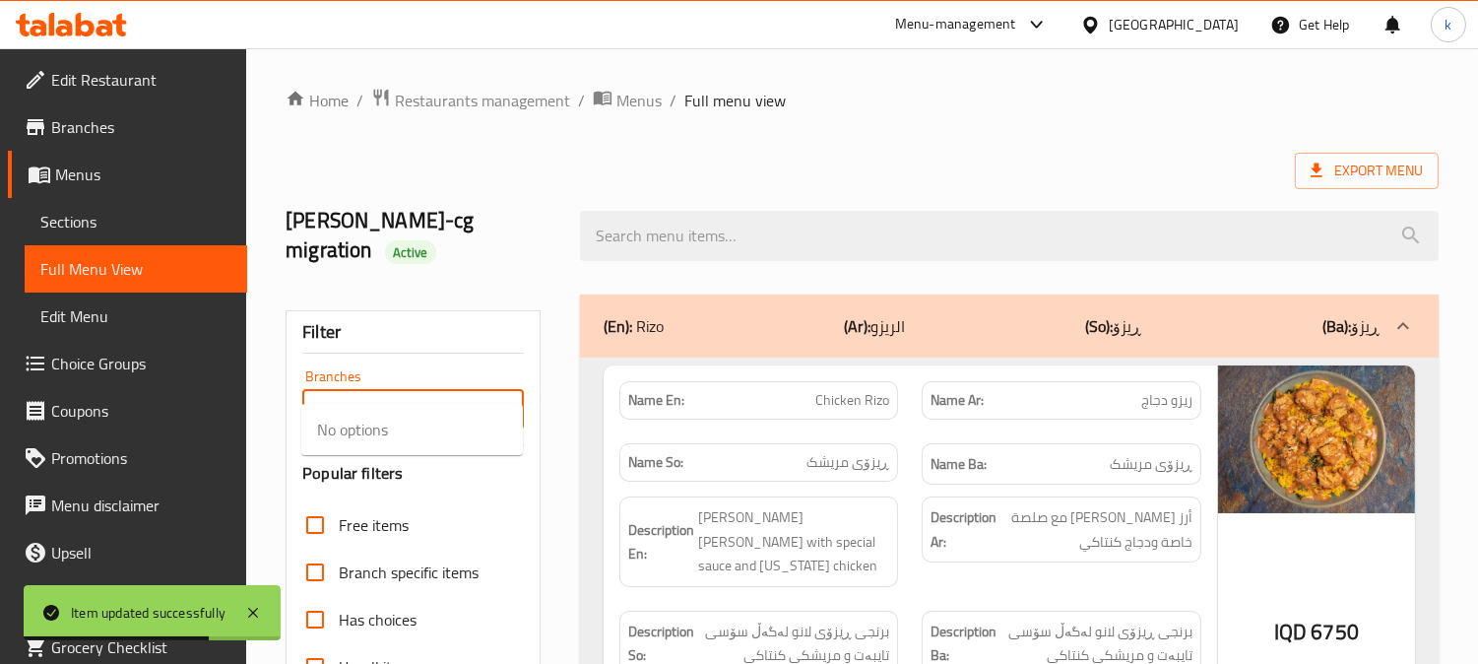
click at [444, 396] on input "Branches" at bounding box center [396, 410] width 177 height 28
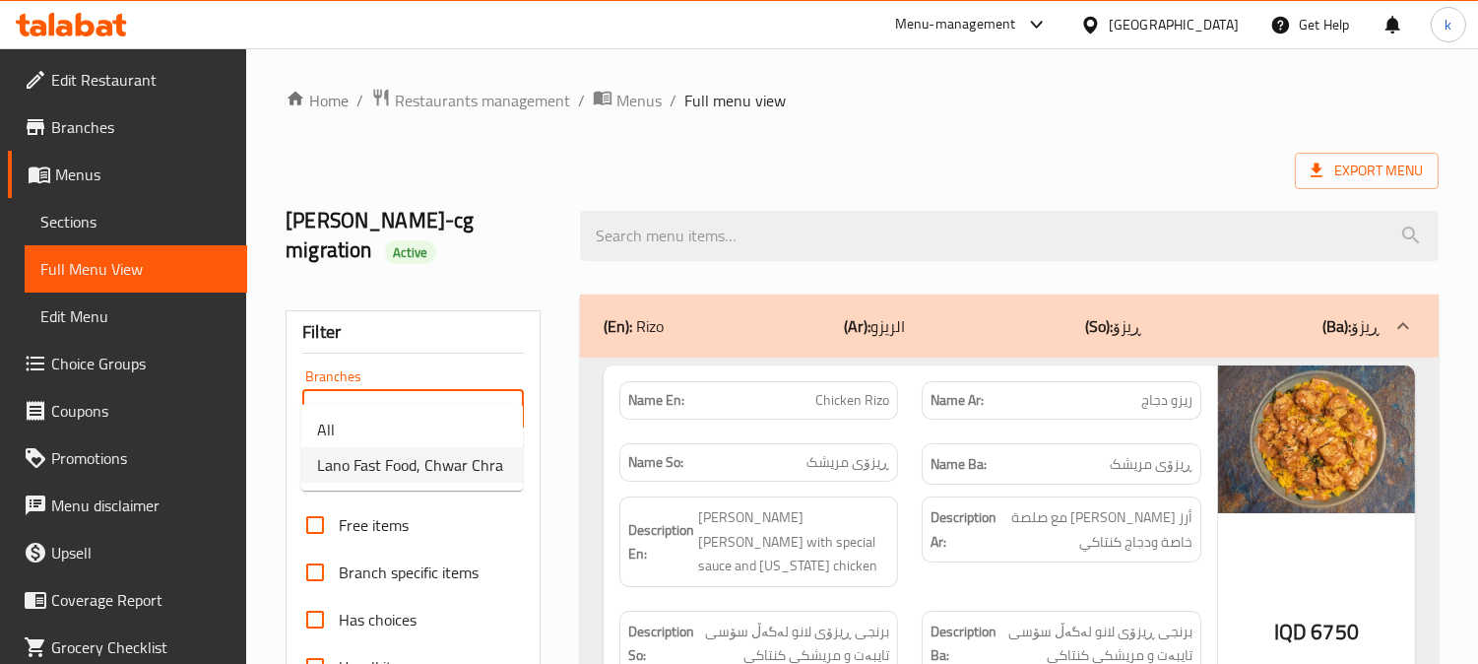
click at [413, 468] on span "Lano Fast Food, Chwar Chra" at bounding box center [410, 465] width 186 height 24
type input "Lano Fast Food, Chwar Chra"
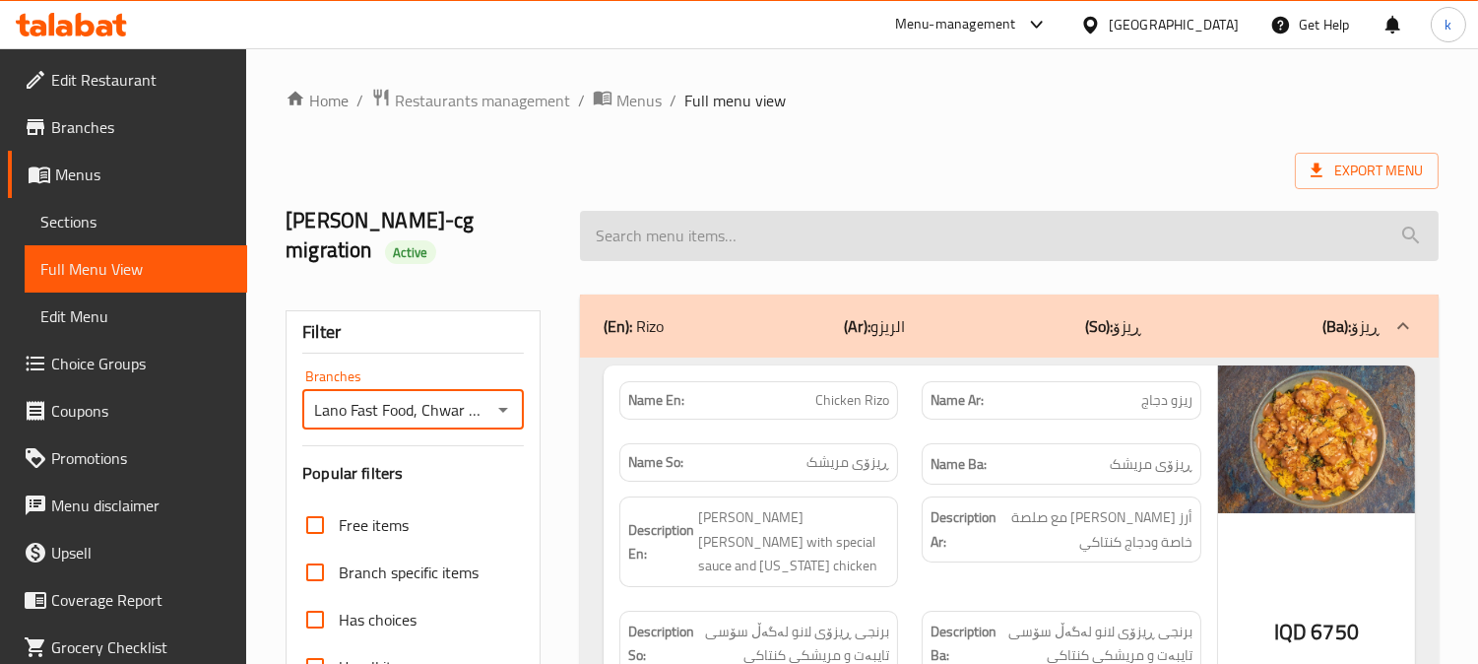
click at [719, 219] on input "search" at bounding box center [1009, 236] width 858 height 50
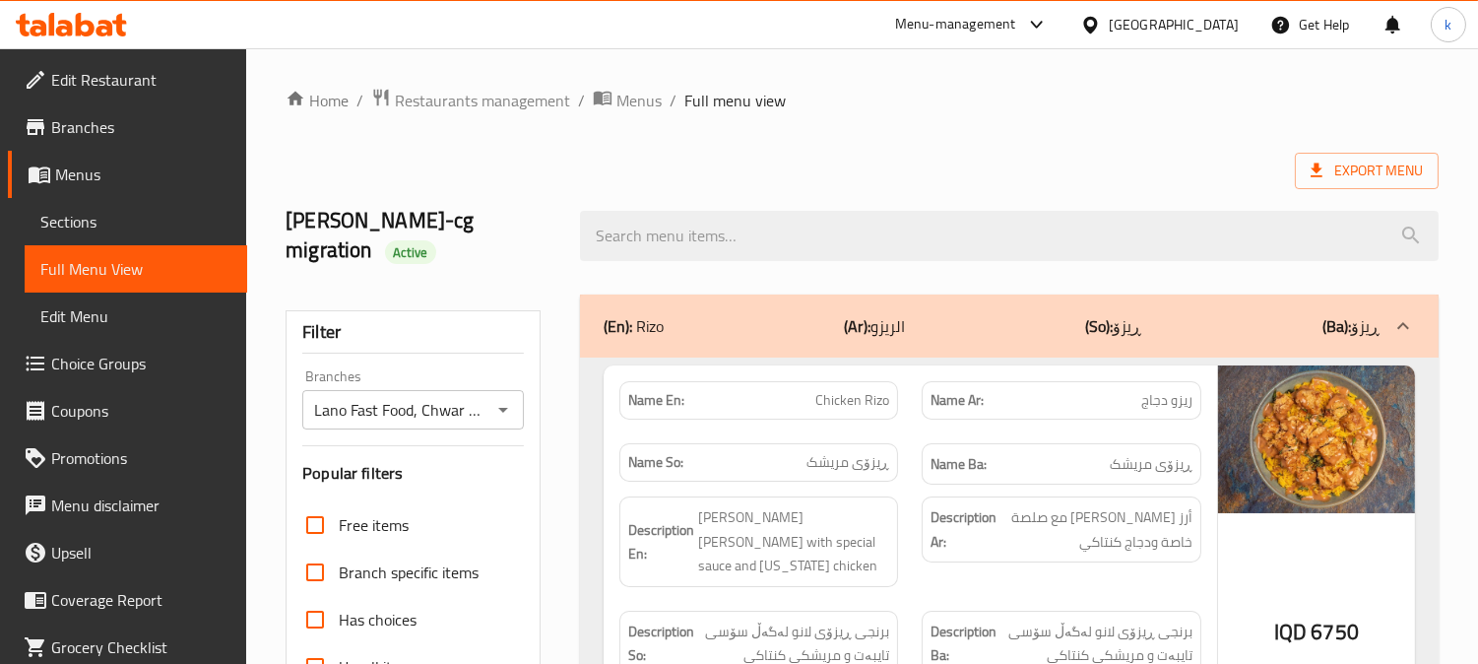
paste input "Greek Salad"
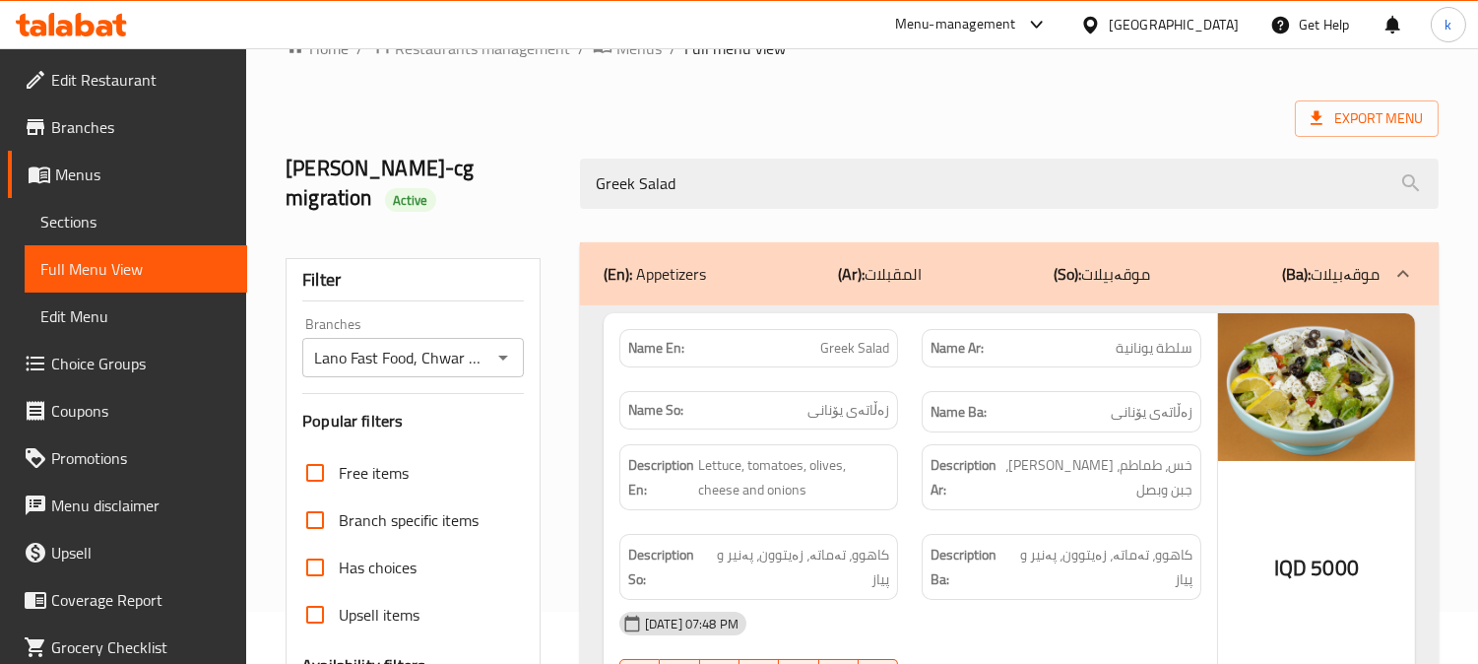
scroll to position [182, 0]
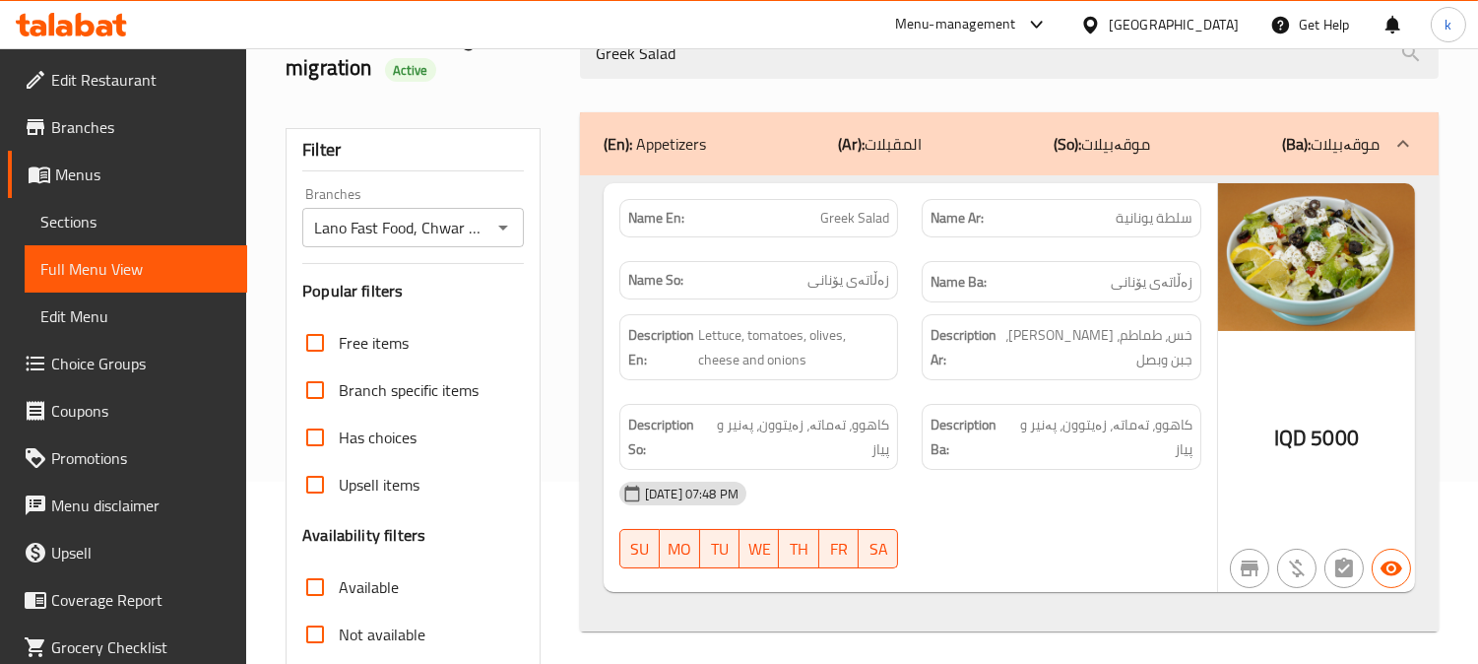
type input "Greek Salad"
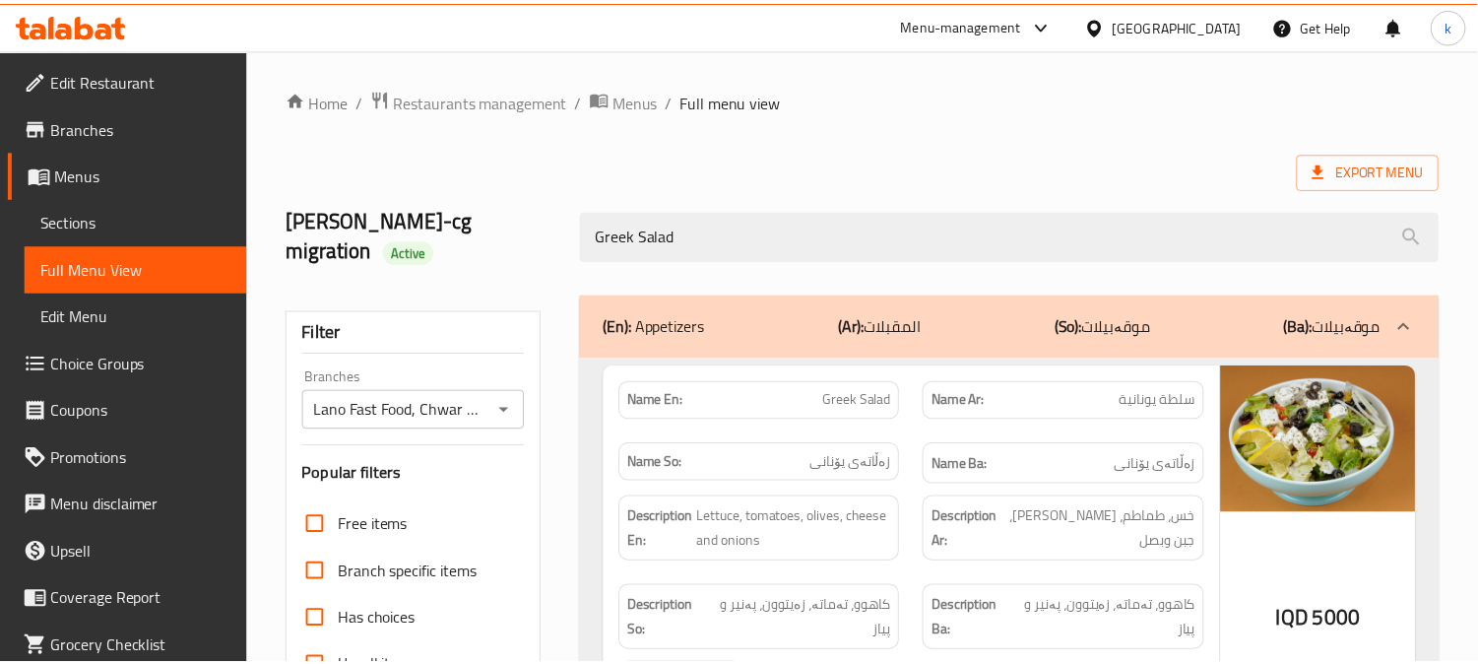
scroll to position [384, 0]
